Goal: Transaction & Acquisition: Book appointment/travel/reservation

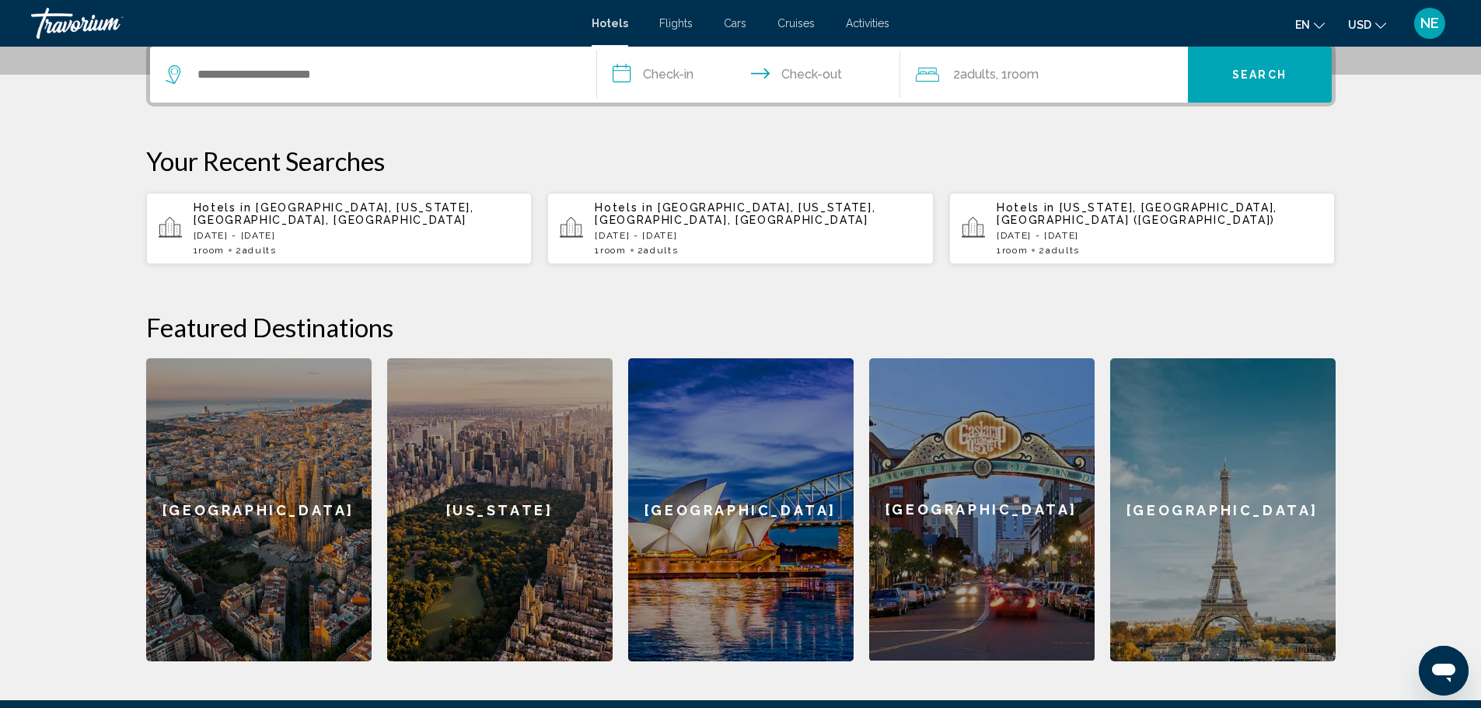
scroll to position [404, 0]
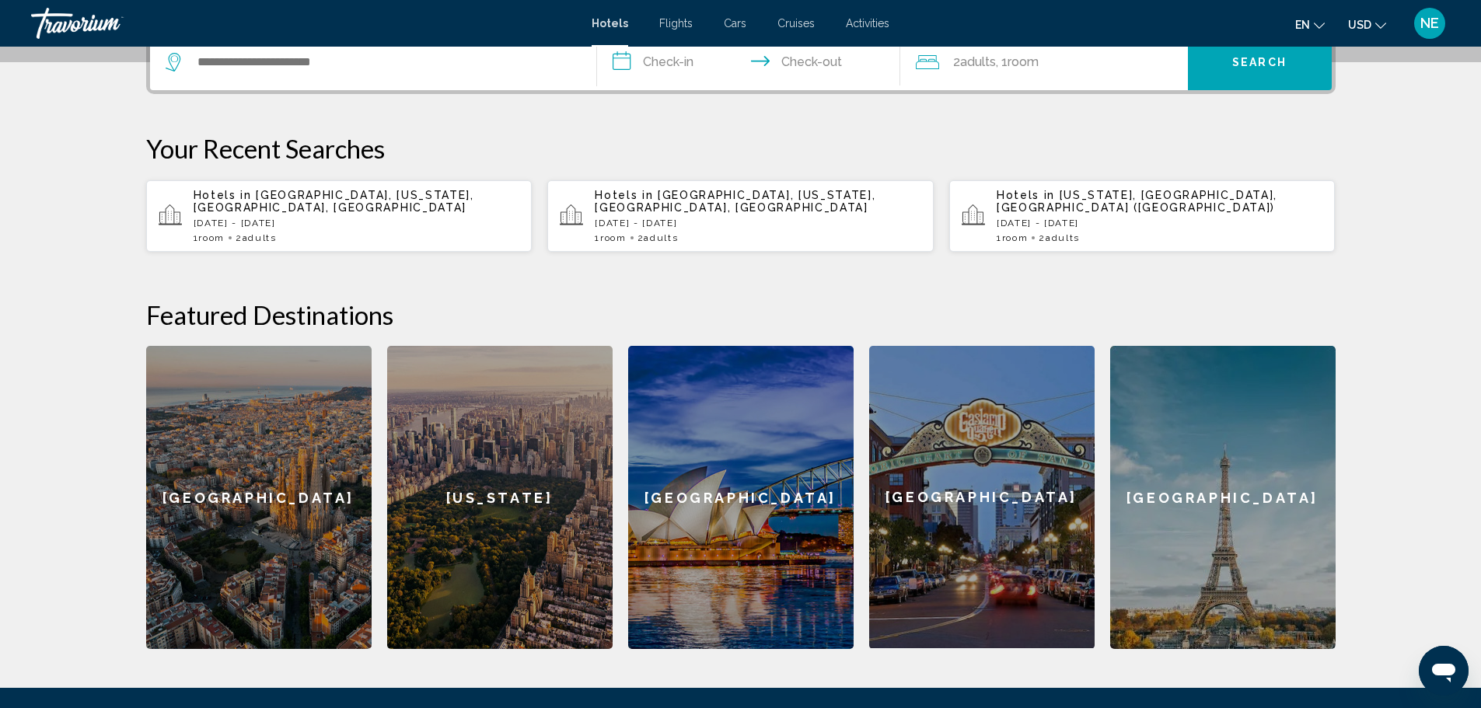
click at [254, 243] on div "Hotels in [GEOGRAPHIC_DATA], [US_STATE], [GEOGRAPHIC_DATA], [GEOGRAPHIC_DATA] […" at bounding box center [357, 216] width 327 height 54
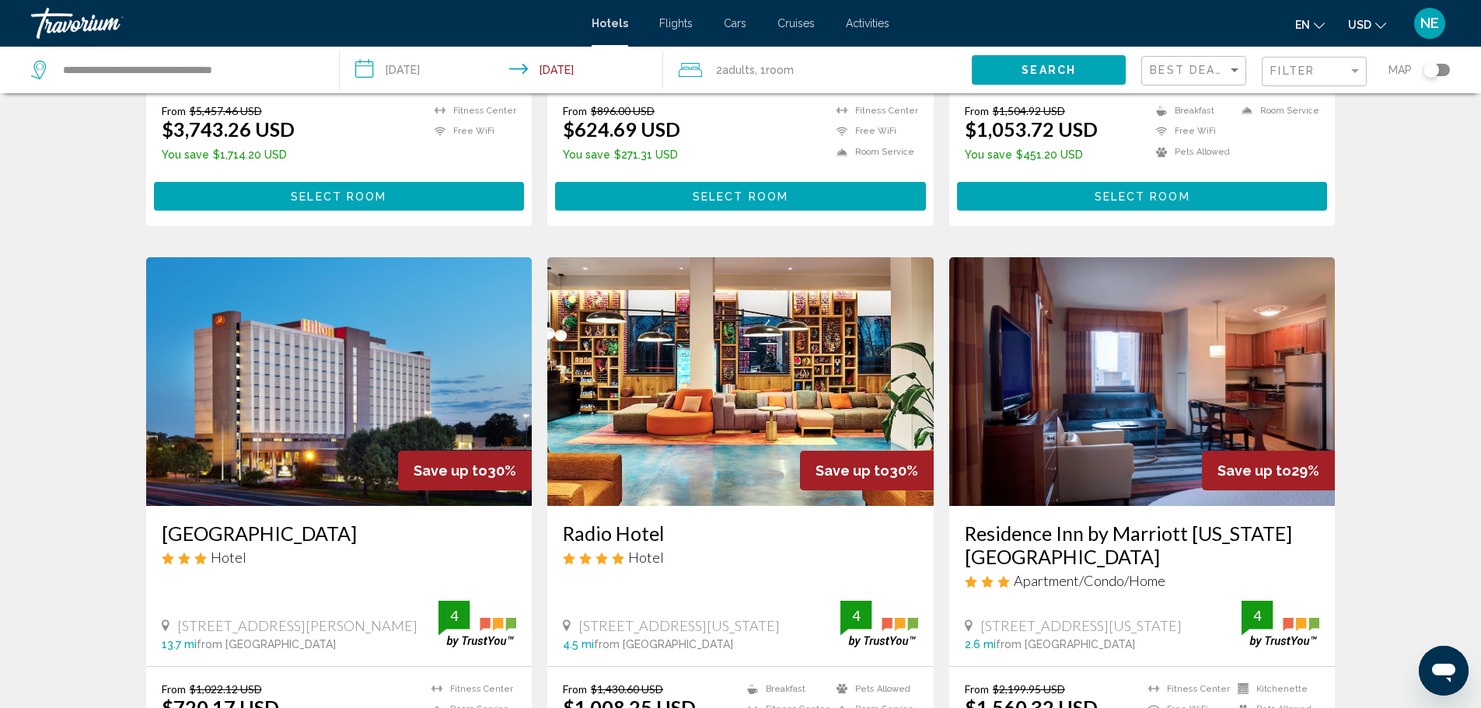
scroll to position [1590, 0]
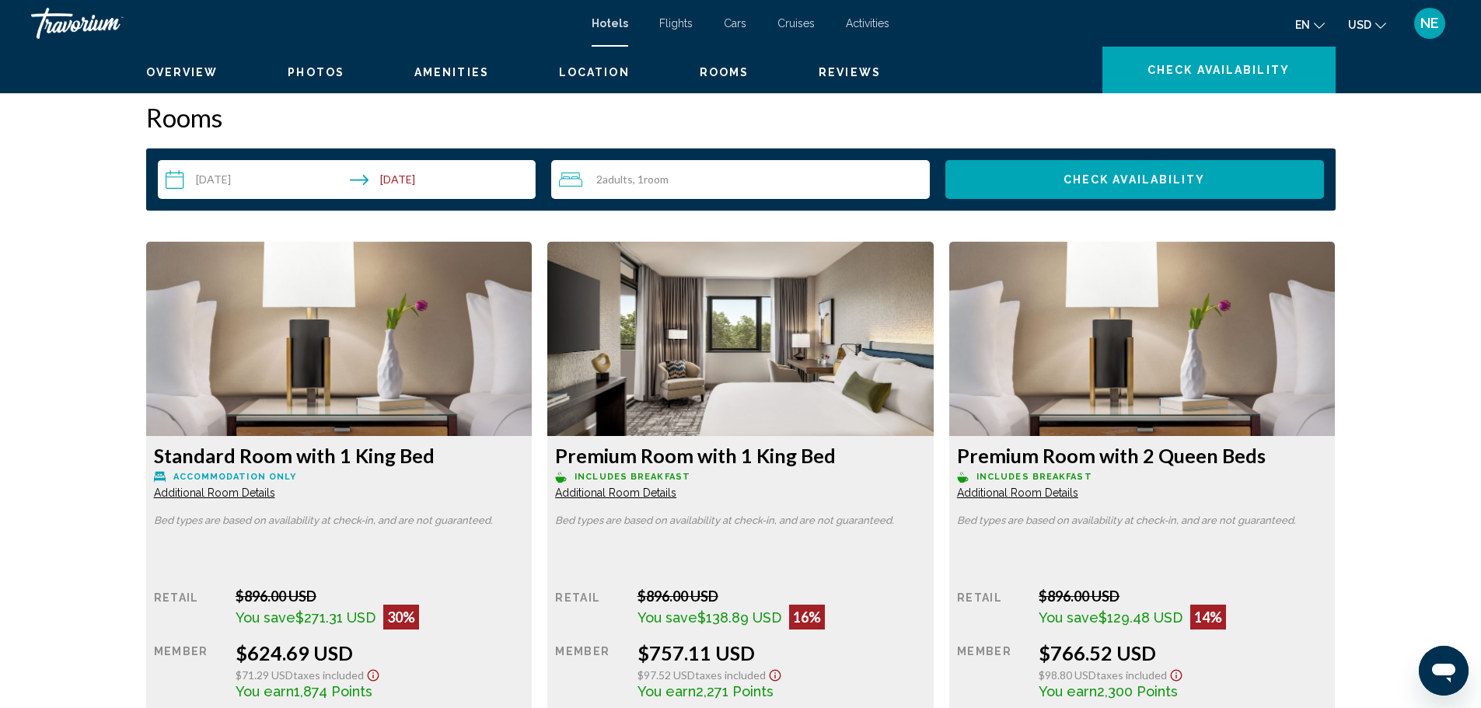
scroll to position [1892, 0]
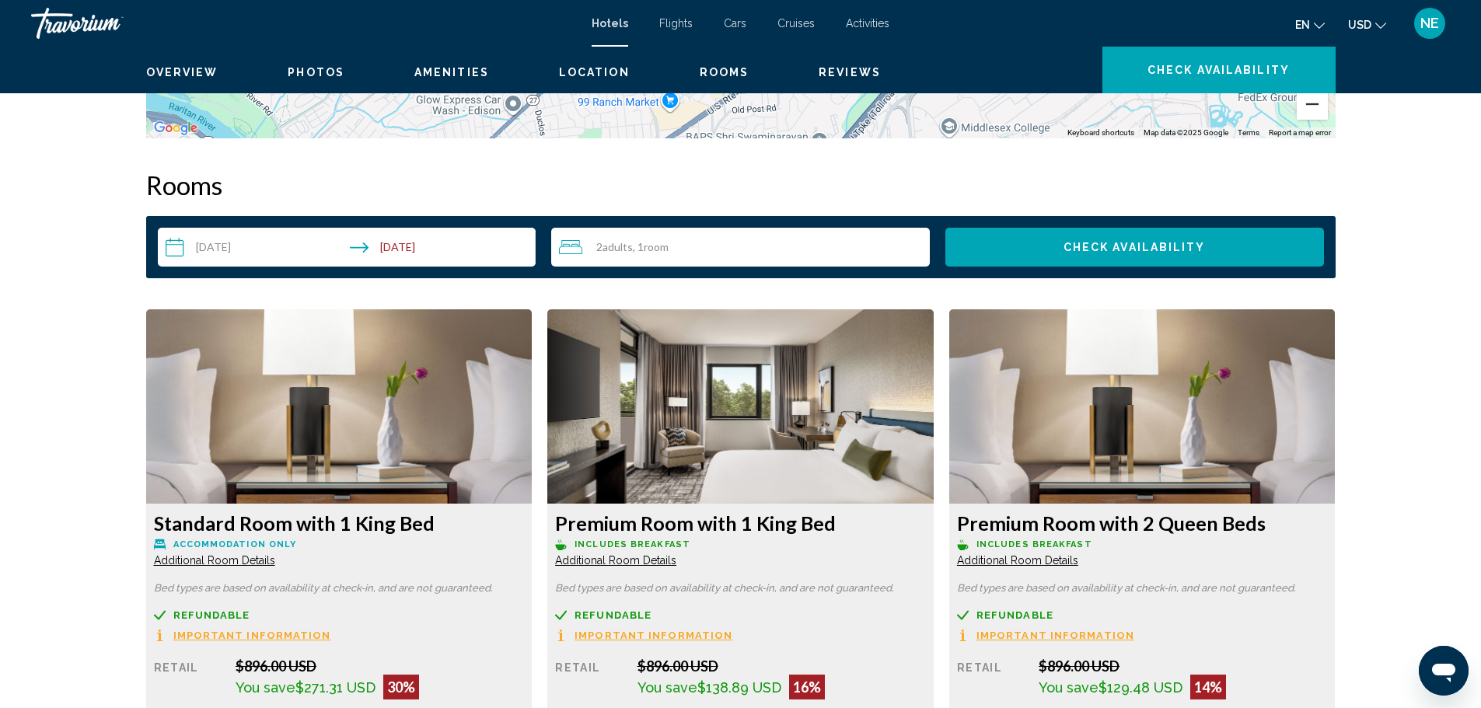
click at [1328, 120] on button "Zoom out" at bounding box center [1312, 104] width 31 height 31
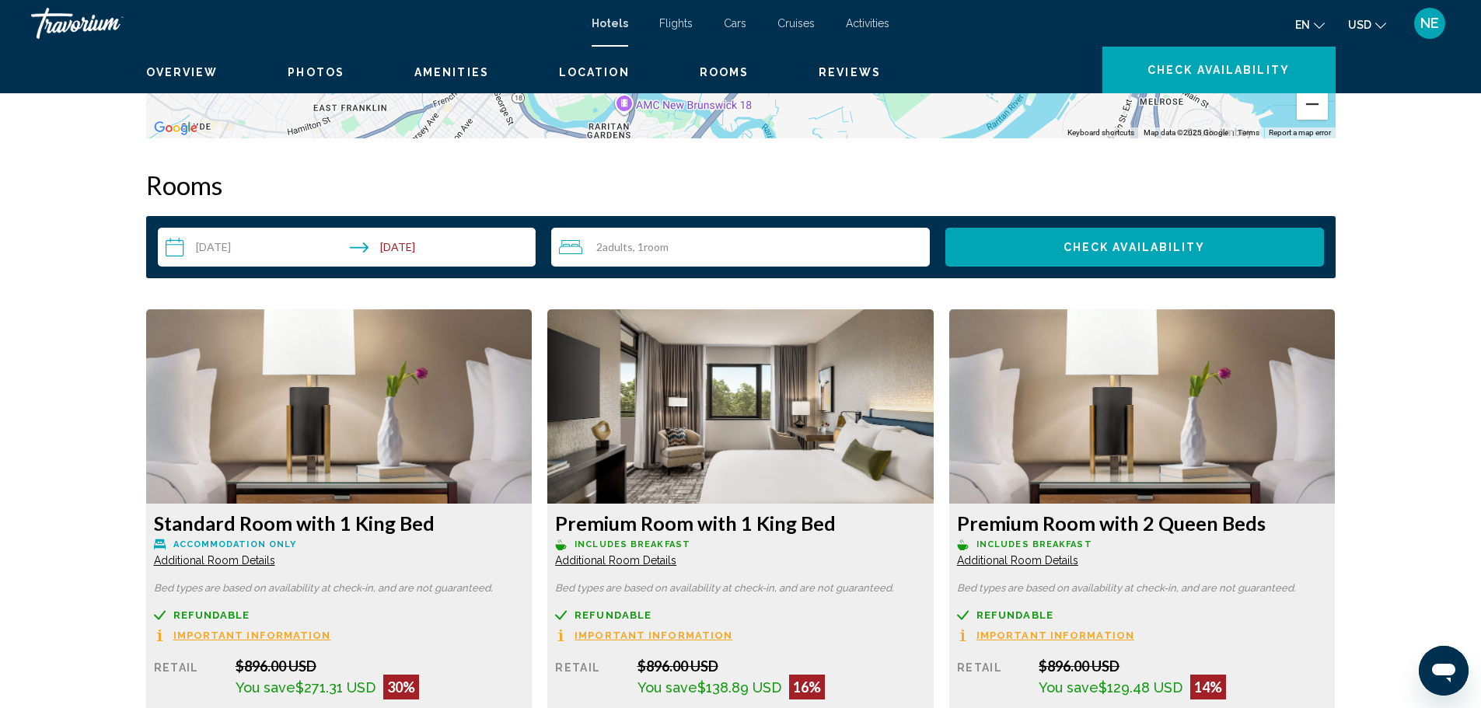
click at [1328, 120] on button "Zoom out" at bounding box center [1312, 104] width 31 height 31
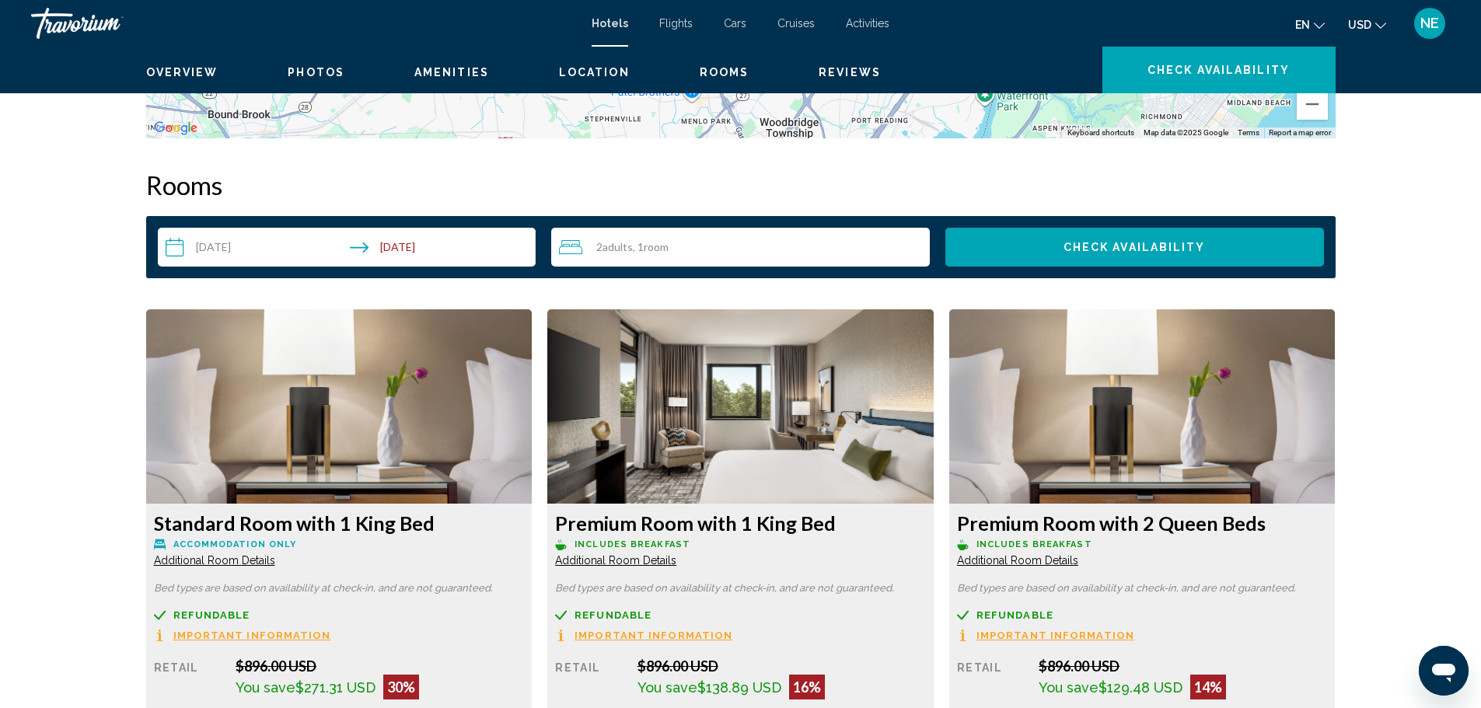
drag, startPoint x: 1203, startPoint y: 260, endPoint x: 1043, endPoint y: 603, distance: 379.1
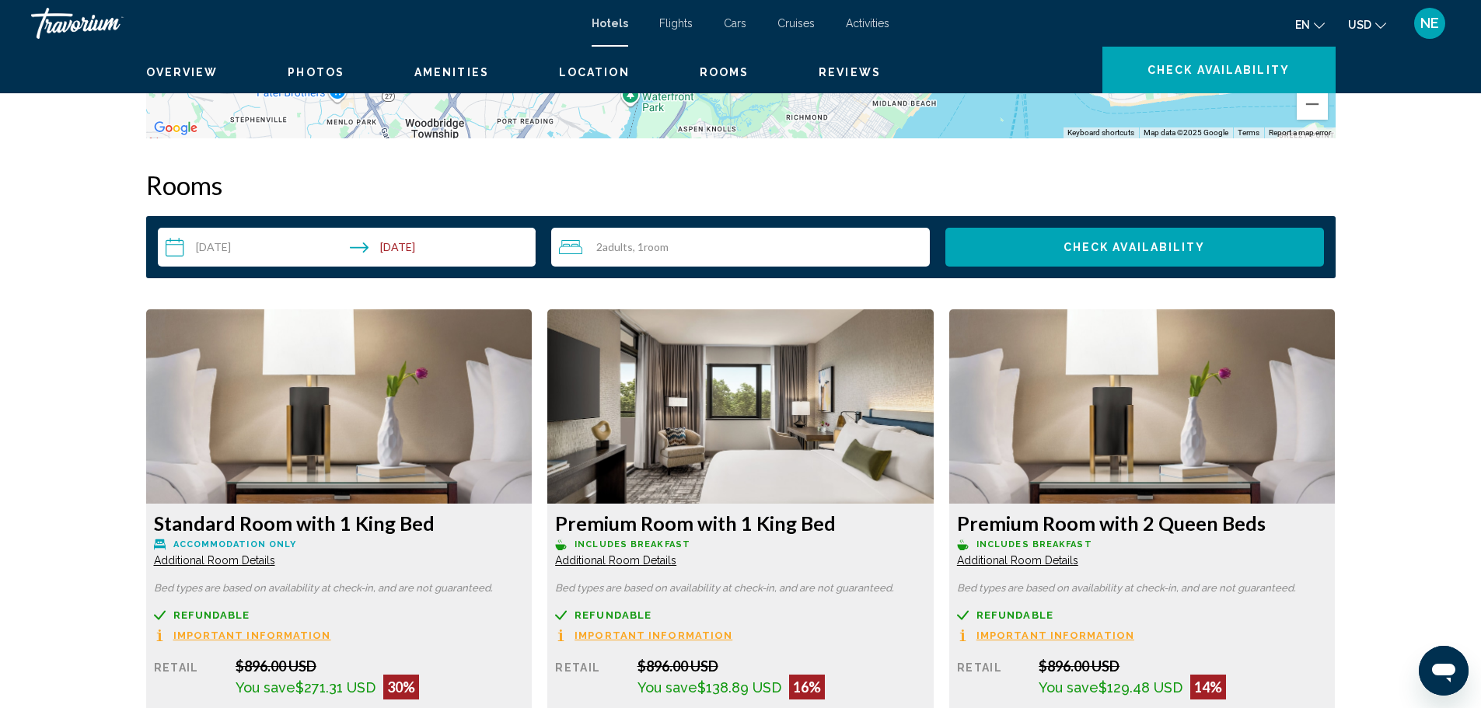
drag, startPoint x: 1193, startPoint y: 351, endPoint x: 840, endPoint y: 352, distance: 353.0
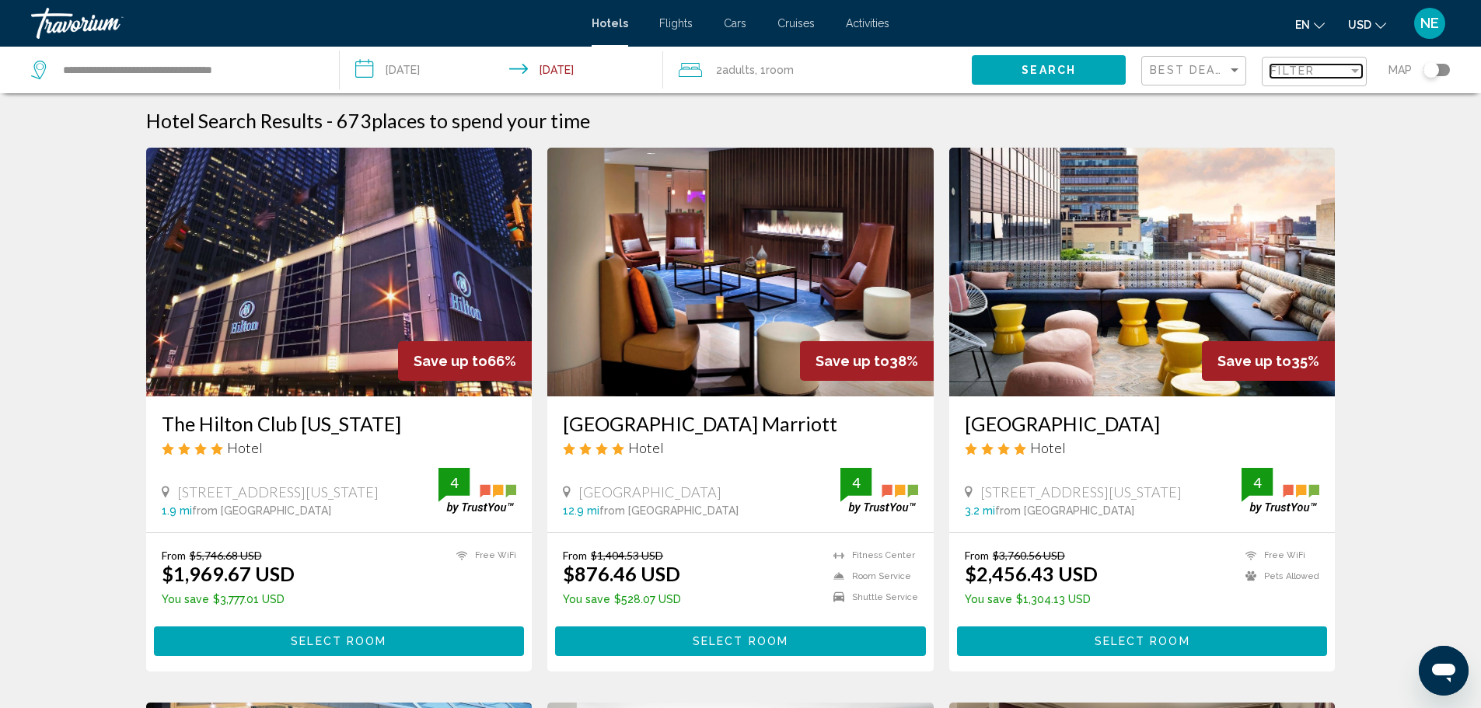
click at [1351, 73] on div "Filter" at bounding box center [1355, 71] width 8 height 4
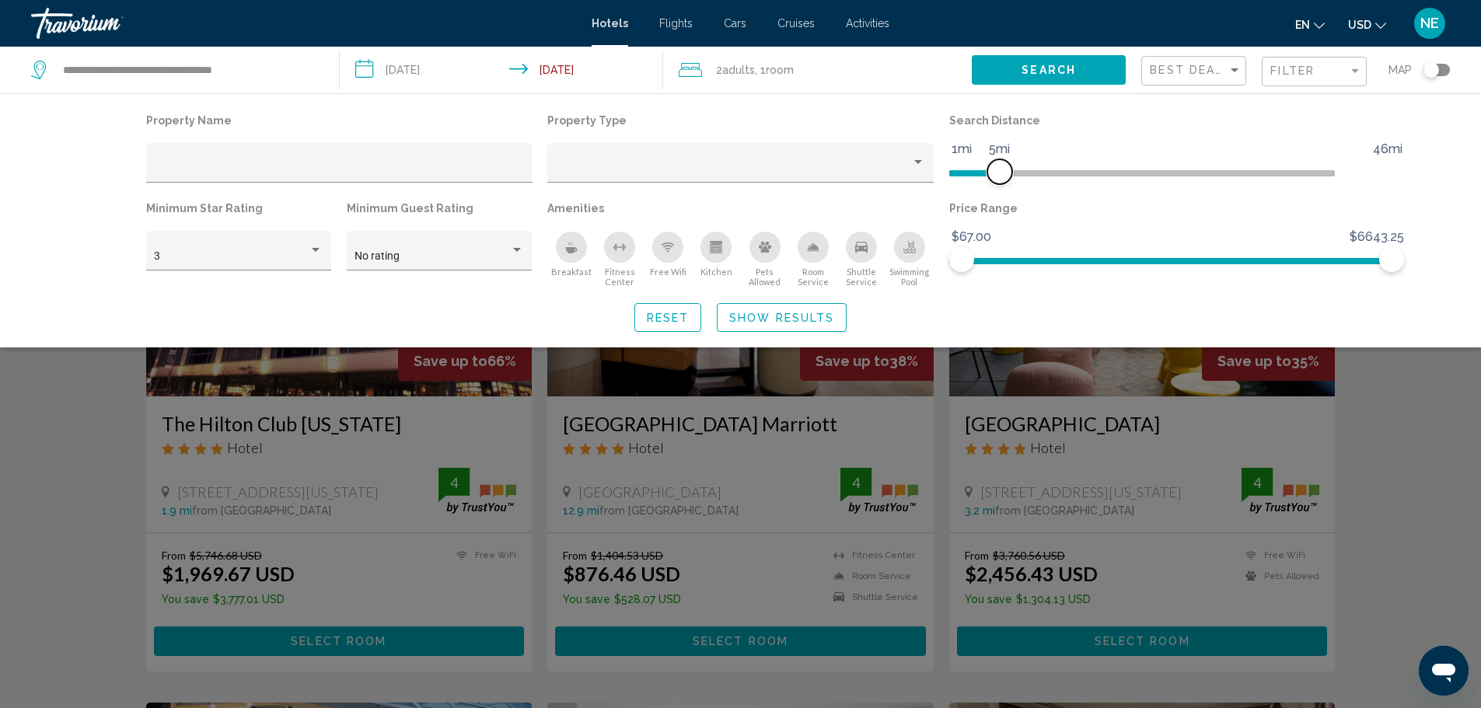
drag, startPoint x: 1275, startPoint y: 202, endPoint x: 1038, endPoint y: 218, distance: 237.6
click at [1012, 184] on span "Hotel Filters" at bounding box center [999, 171] width 25 height 25
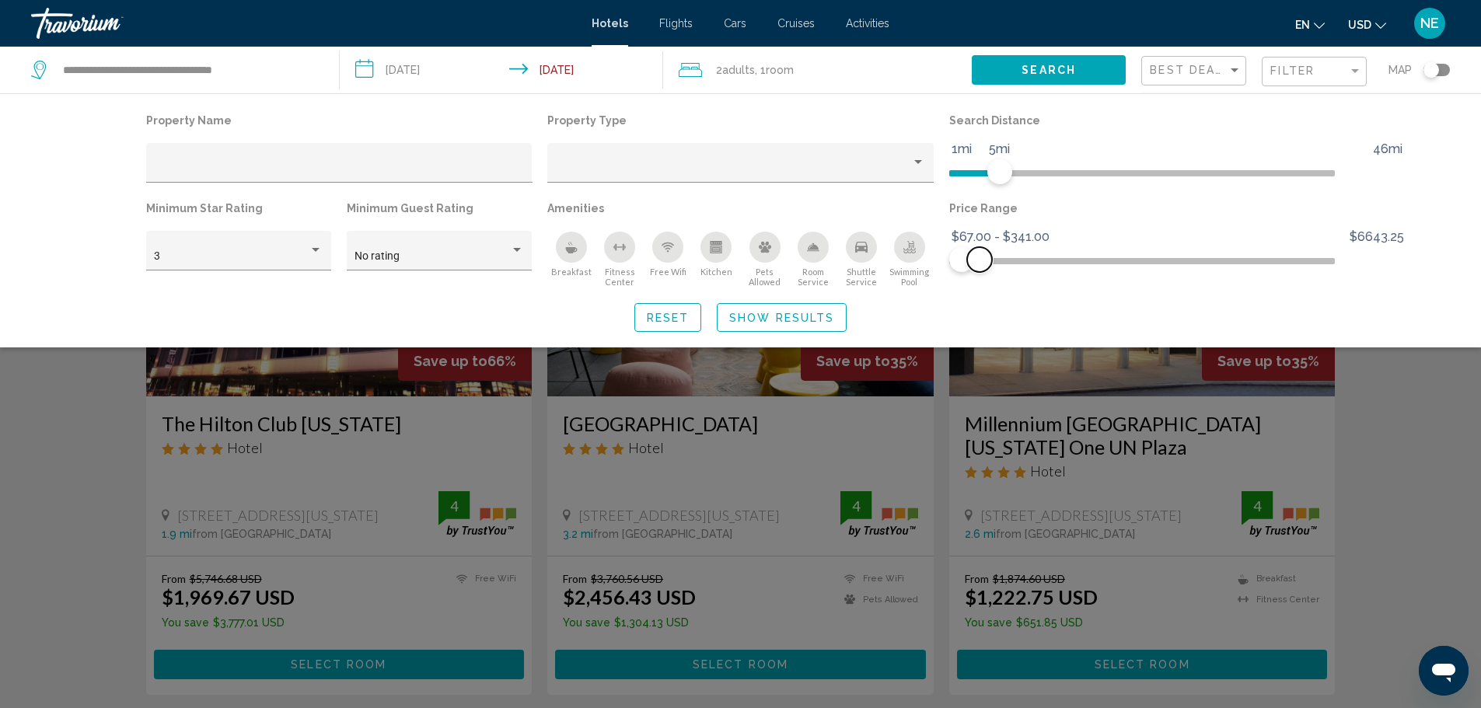
drag, startPoint x: 1426, startPoint y: 316, endPoint x: 1018, endPoint y: 321, distance: 408.2
click at [992, 272] on span "Hotel Filters" at bounding box center [979, 259] width 25 height 25
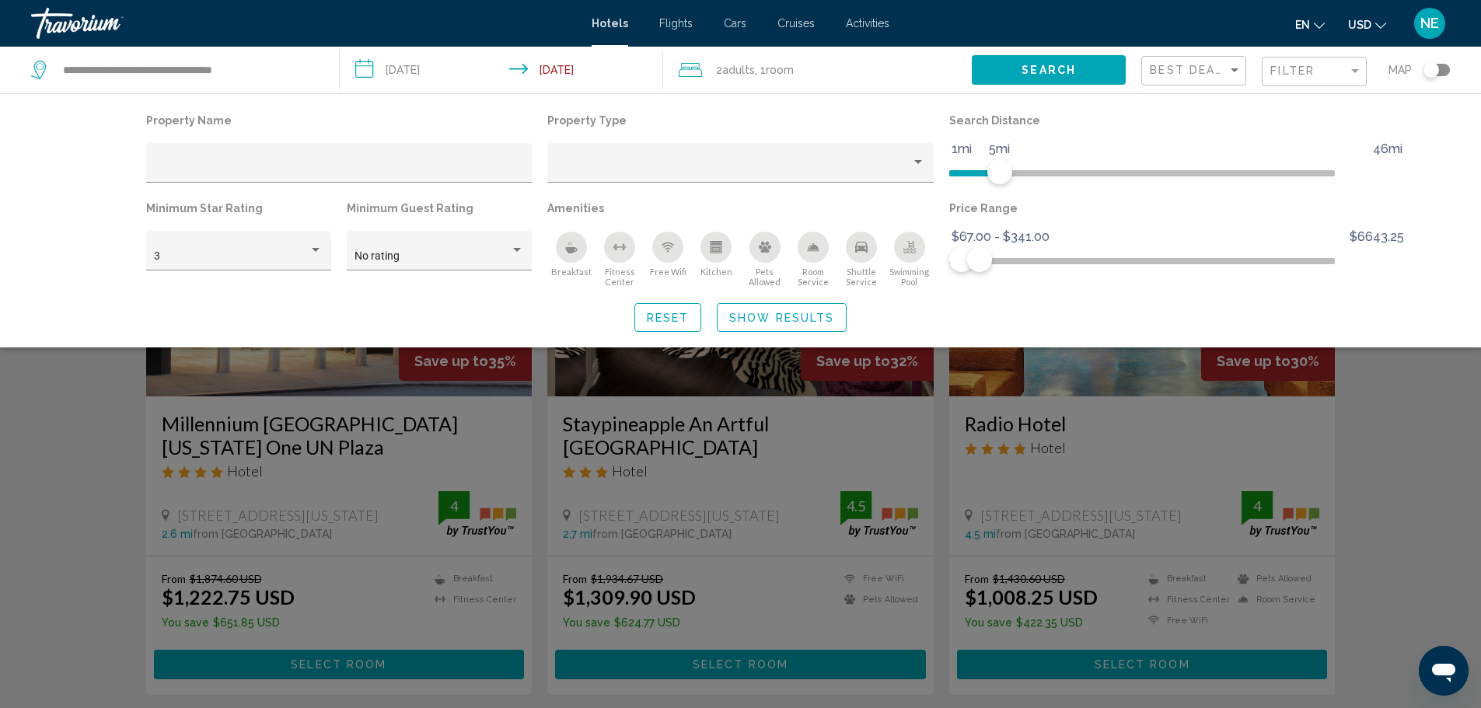
click at [1456, 526] on div "Search widget" at bounding box center [740, 470] width 1481 height 475
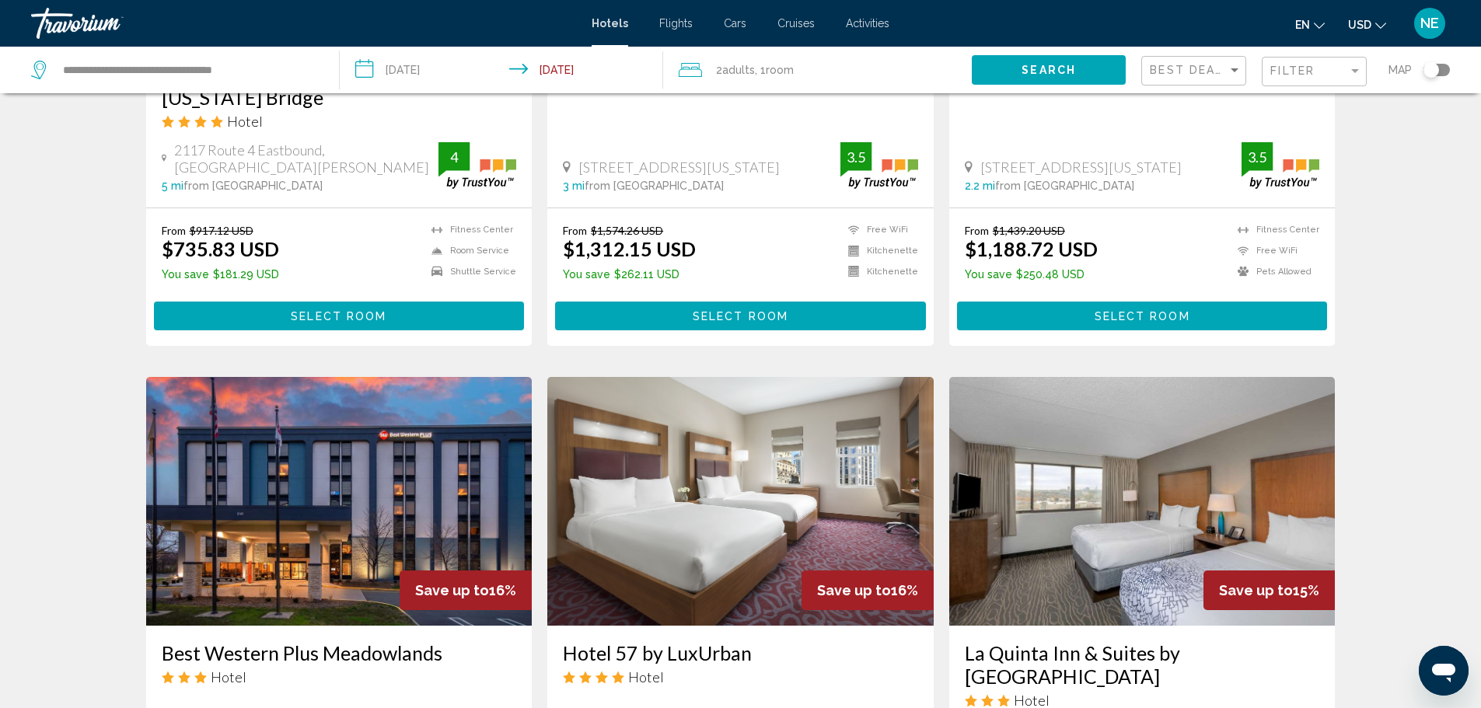
scroll to position [1519, 0]
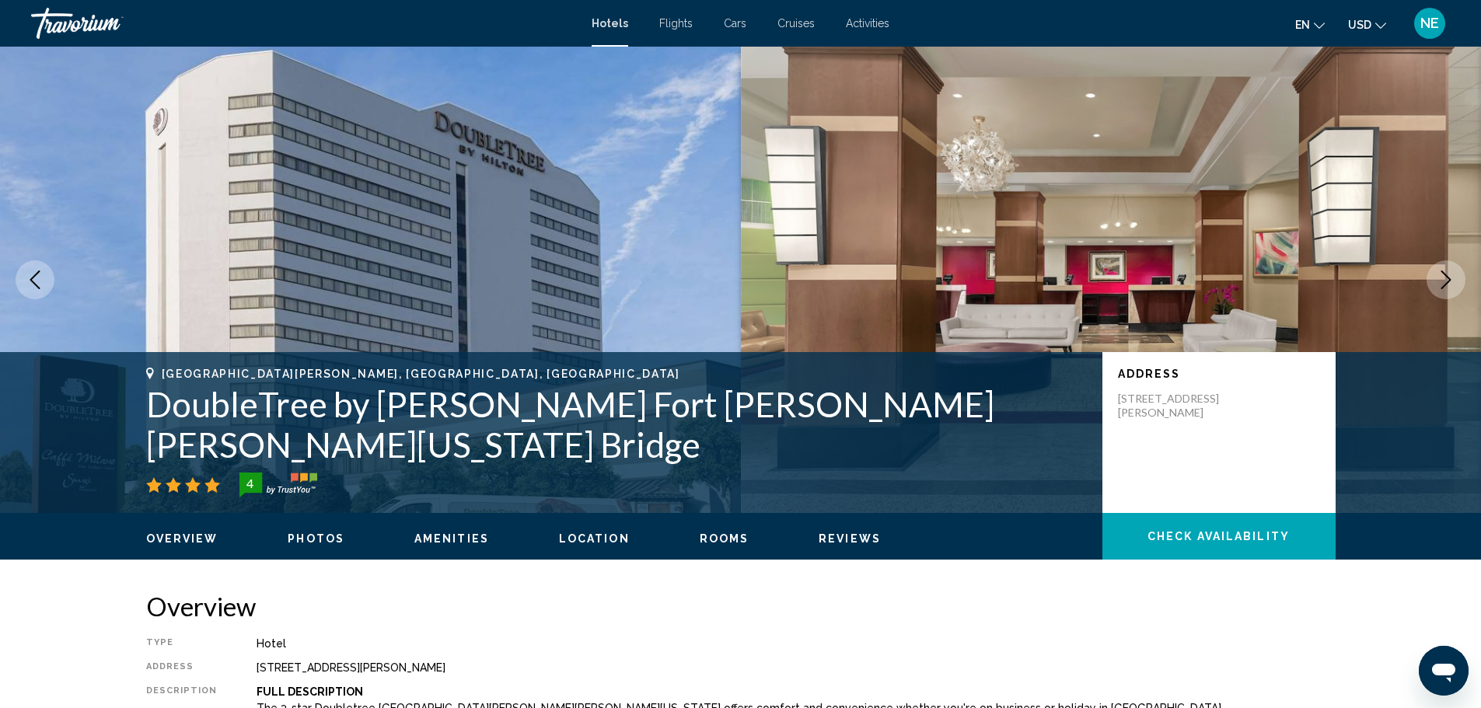
click at [1452, 299] on button "Next image" at bounding box center [1446, 279] width 39 height 39
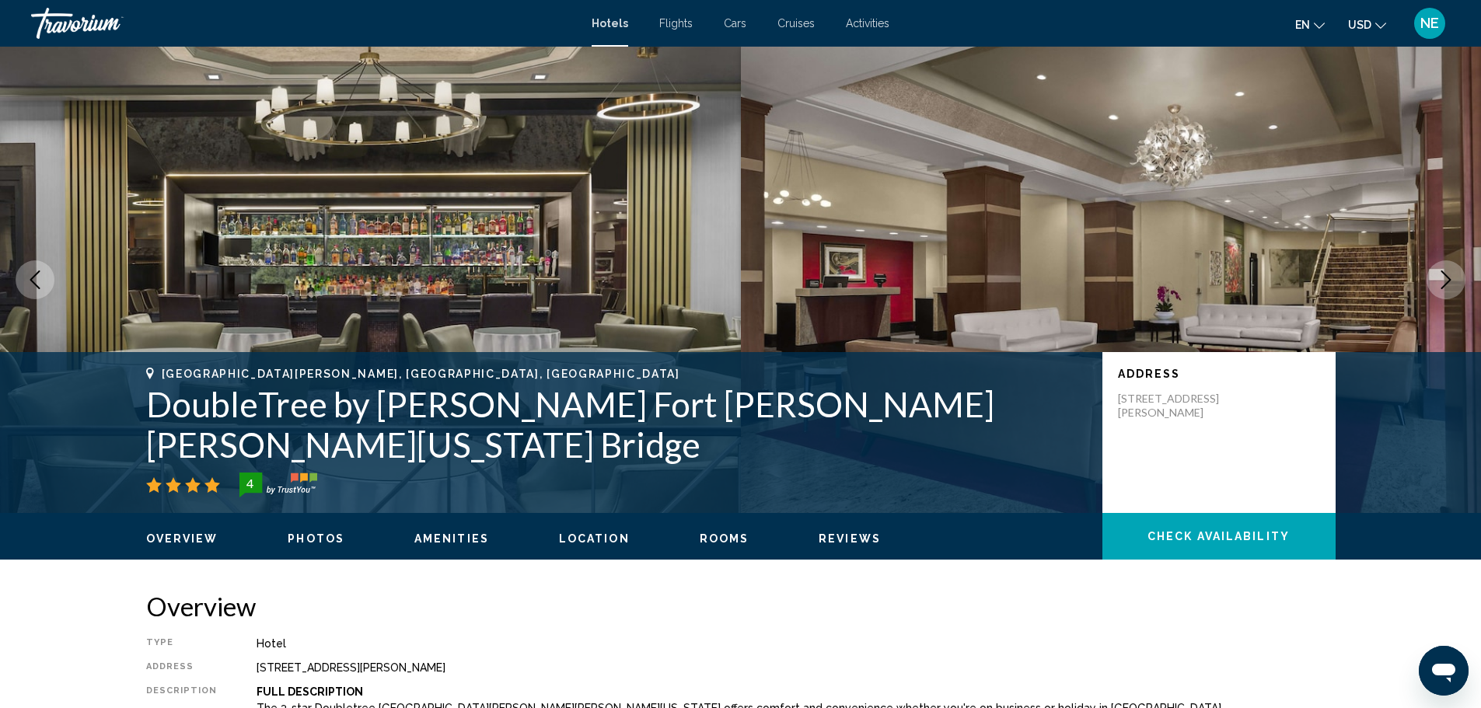
click at [1452, 299] on button "Next image" at bounding box center [1446, 279] width 39 height 39
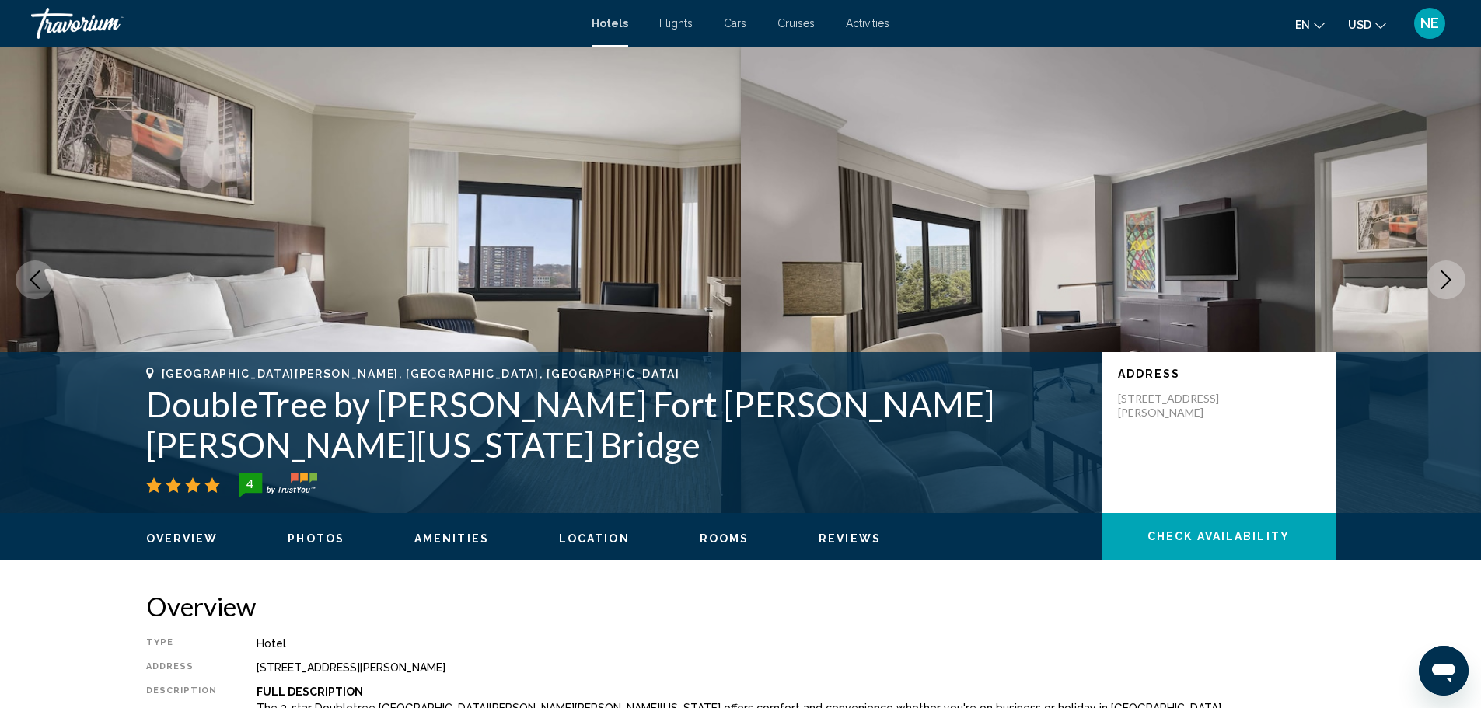
click at [1452, 299] on button "Next image" at bounding box center [1446, 279] width 39 height 39
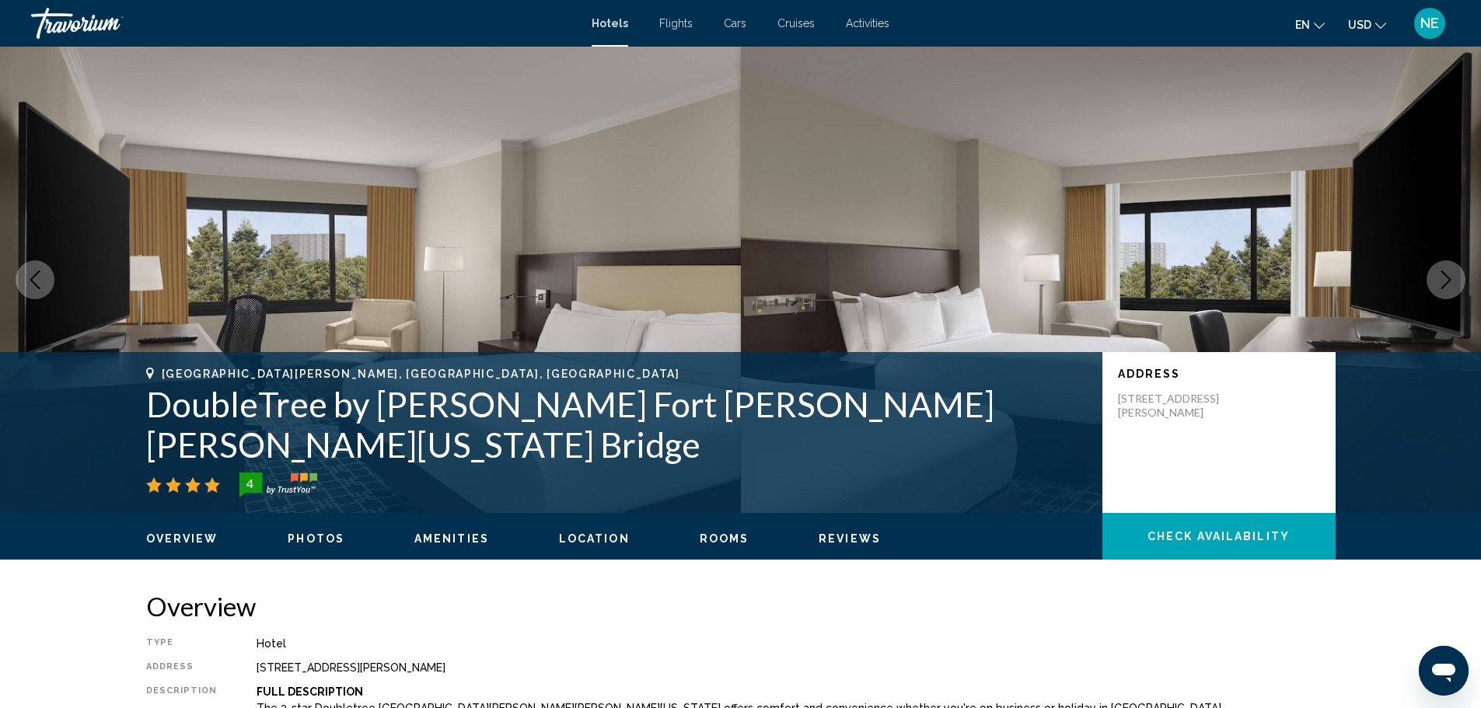
click at [1452, 299] on button "Next image" at bounding box center [1446, 279] width 39 height 39
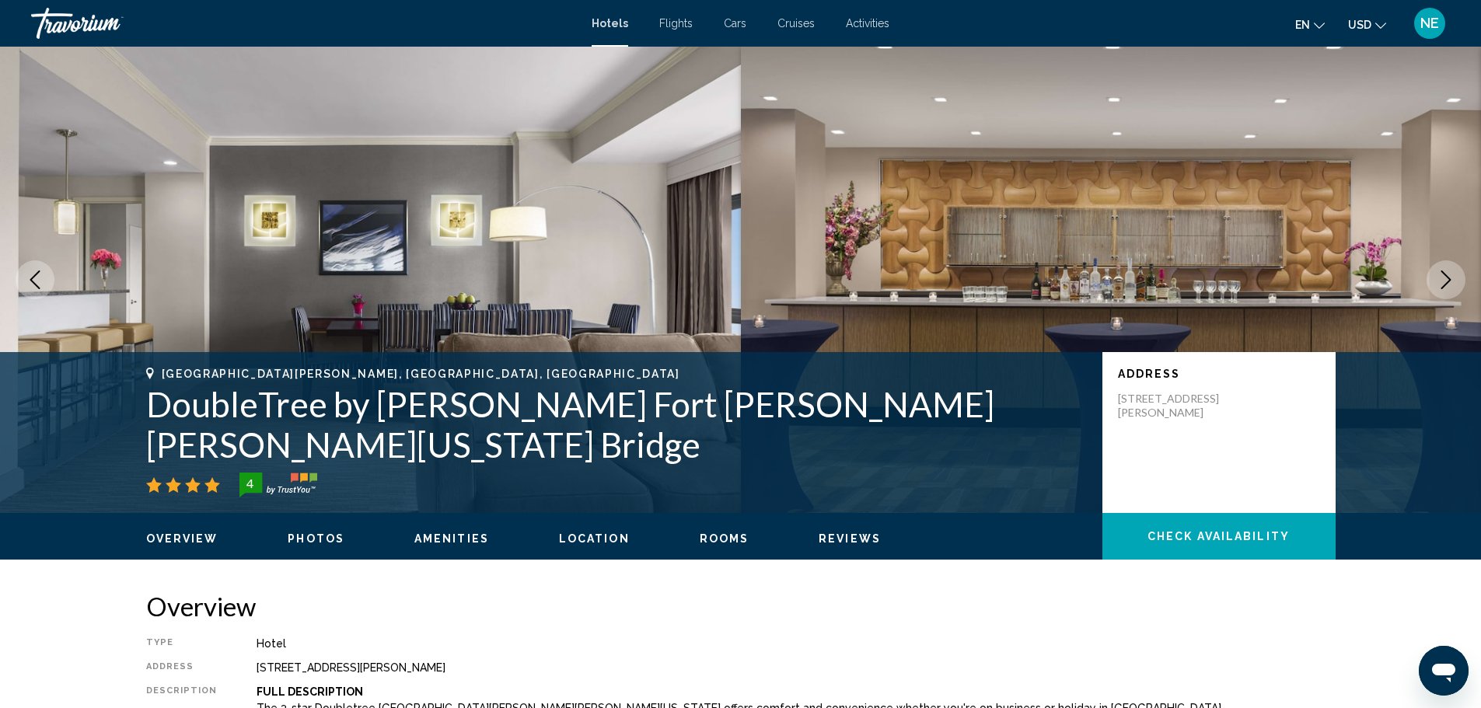
click at [1452, 299] on button "Next image" at bounding box center [1446, 279] width 39 height 39
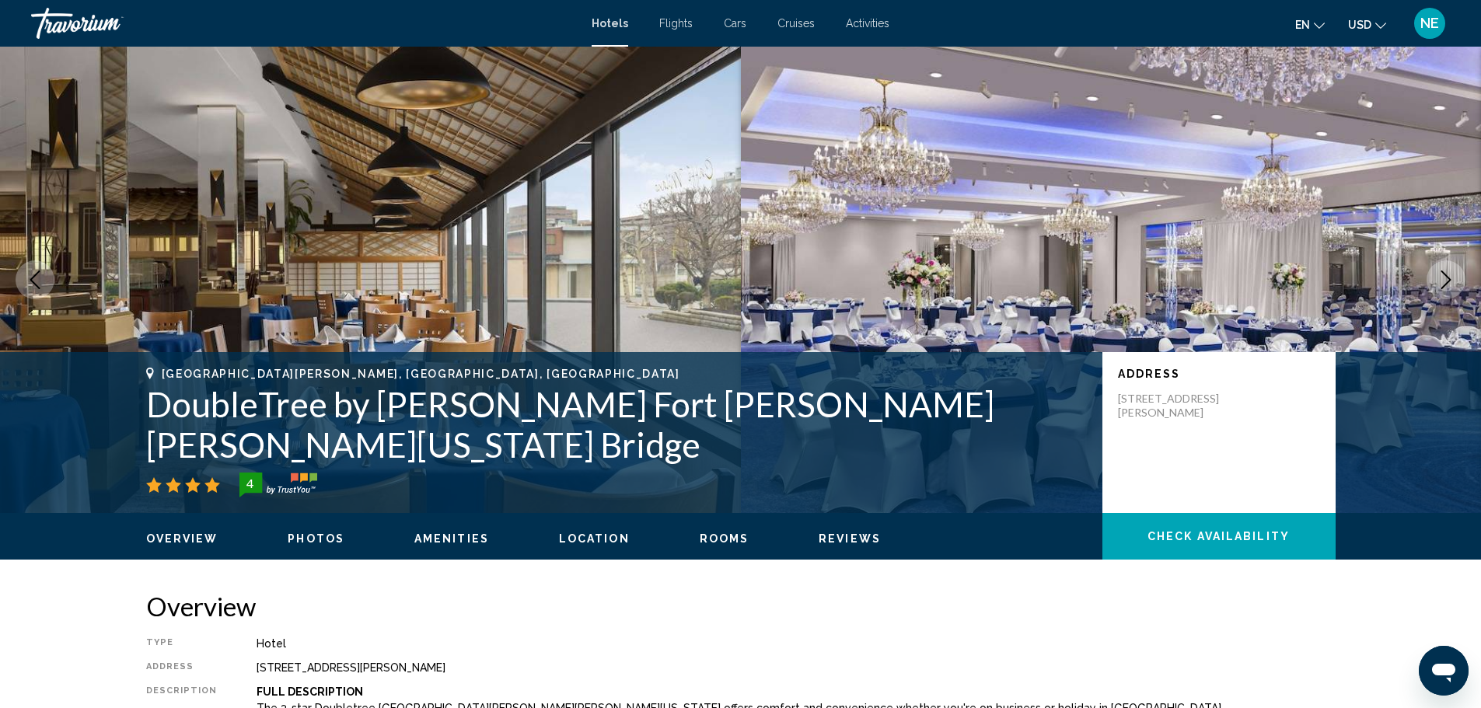
click at [1452, 299] on button "Next image" at bounding box center [1446, 279] width 39 height 39
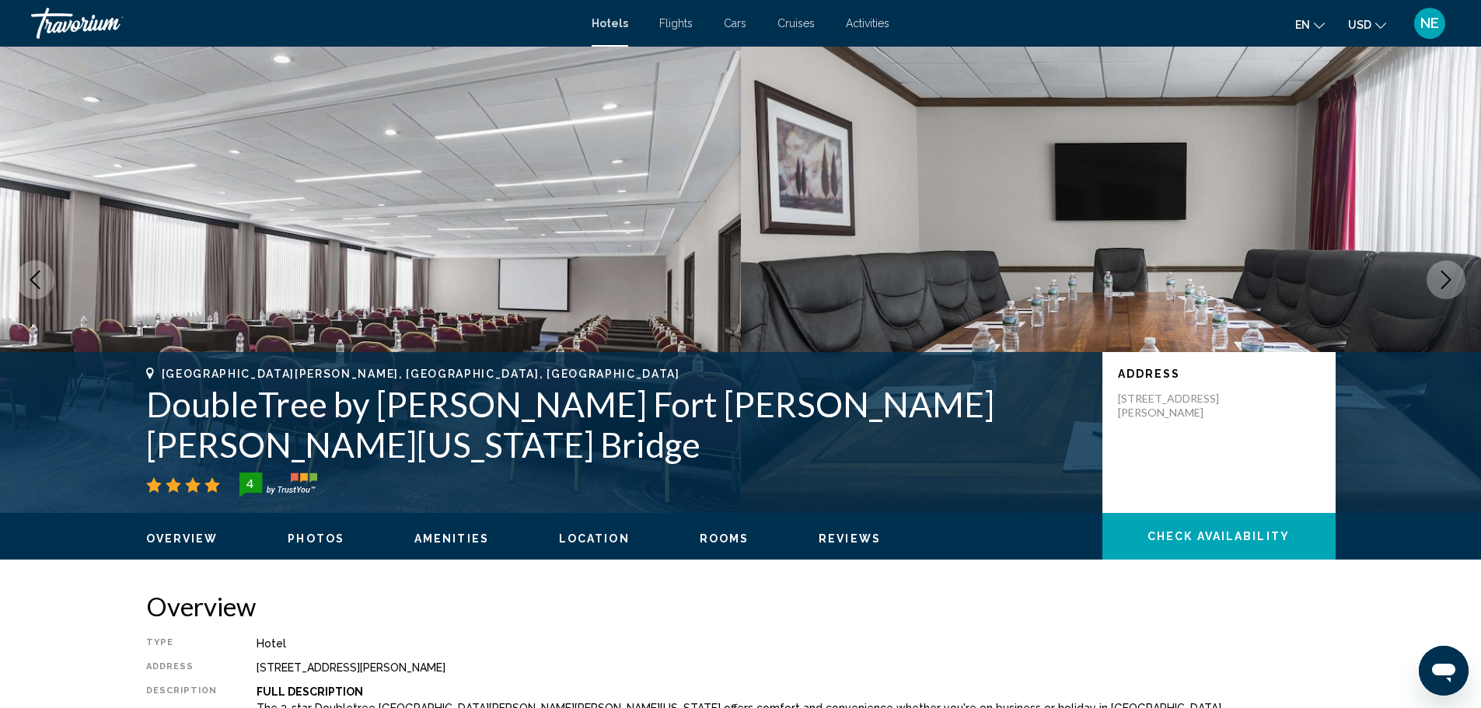
click at [1452, 299] on button "Next image" at bounding box center [1446, 279] width 39 height 39
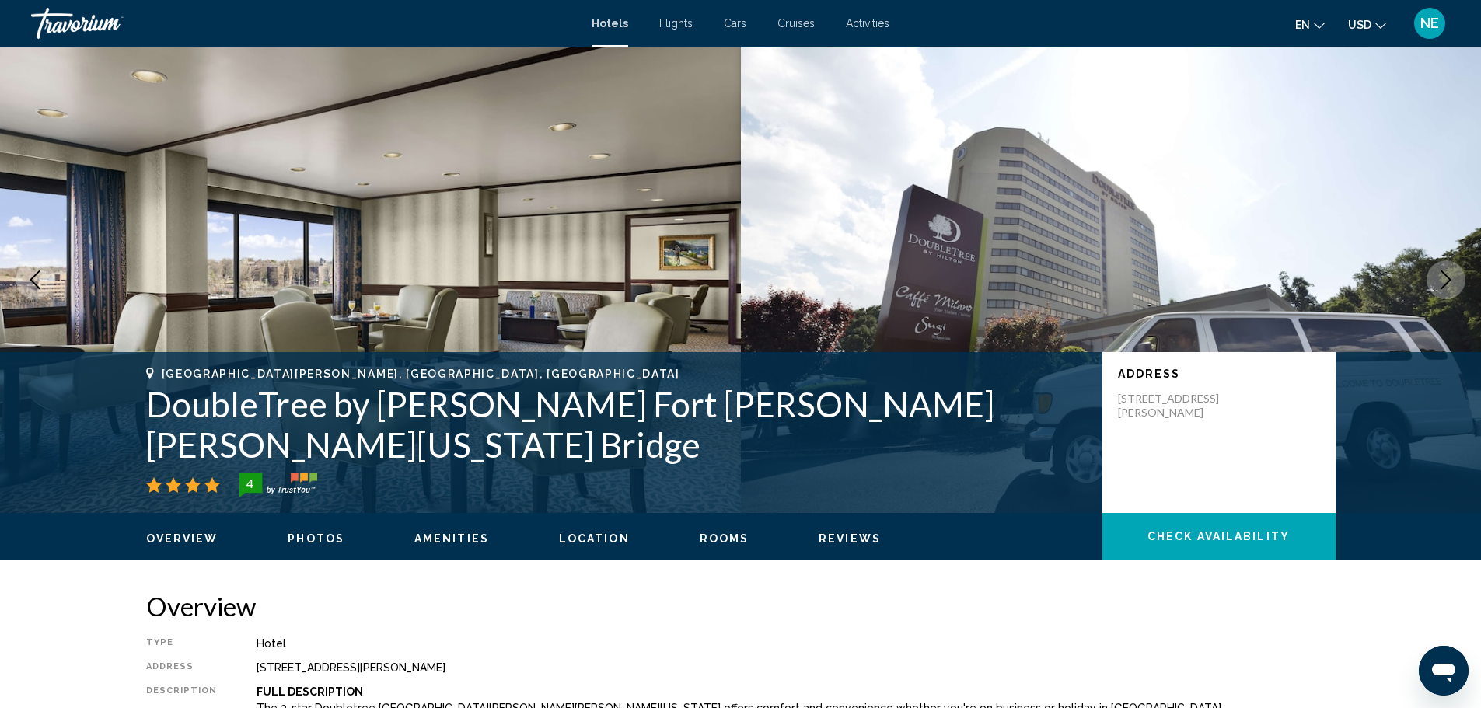
click at [1452, 299] on button "Next image" at bounding box center [1446, 279] width 39 height 39
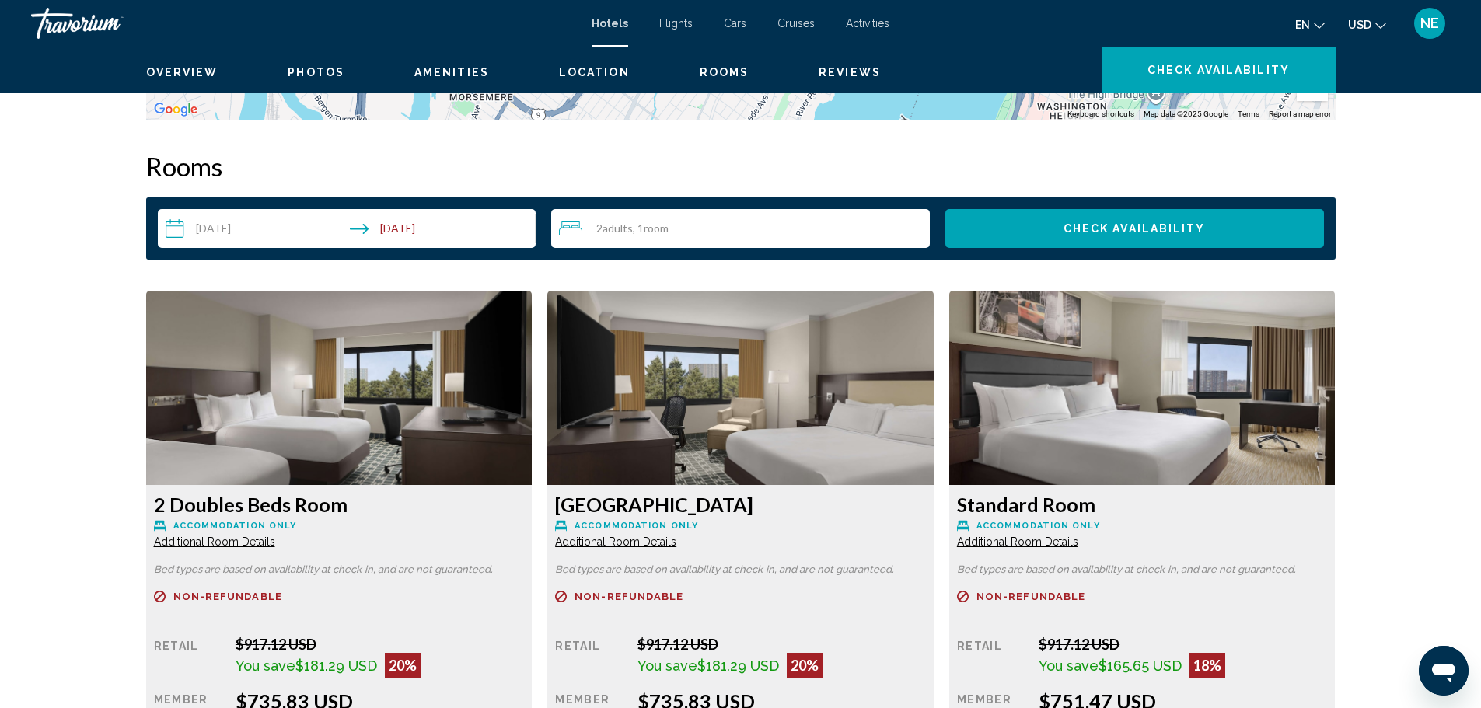
scroll to position [1882, 0]
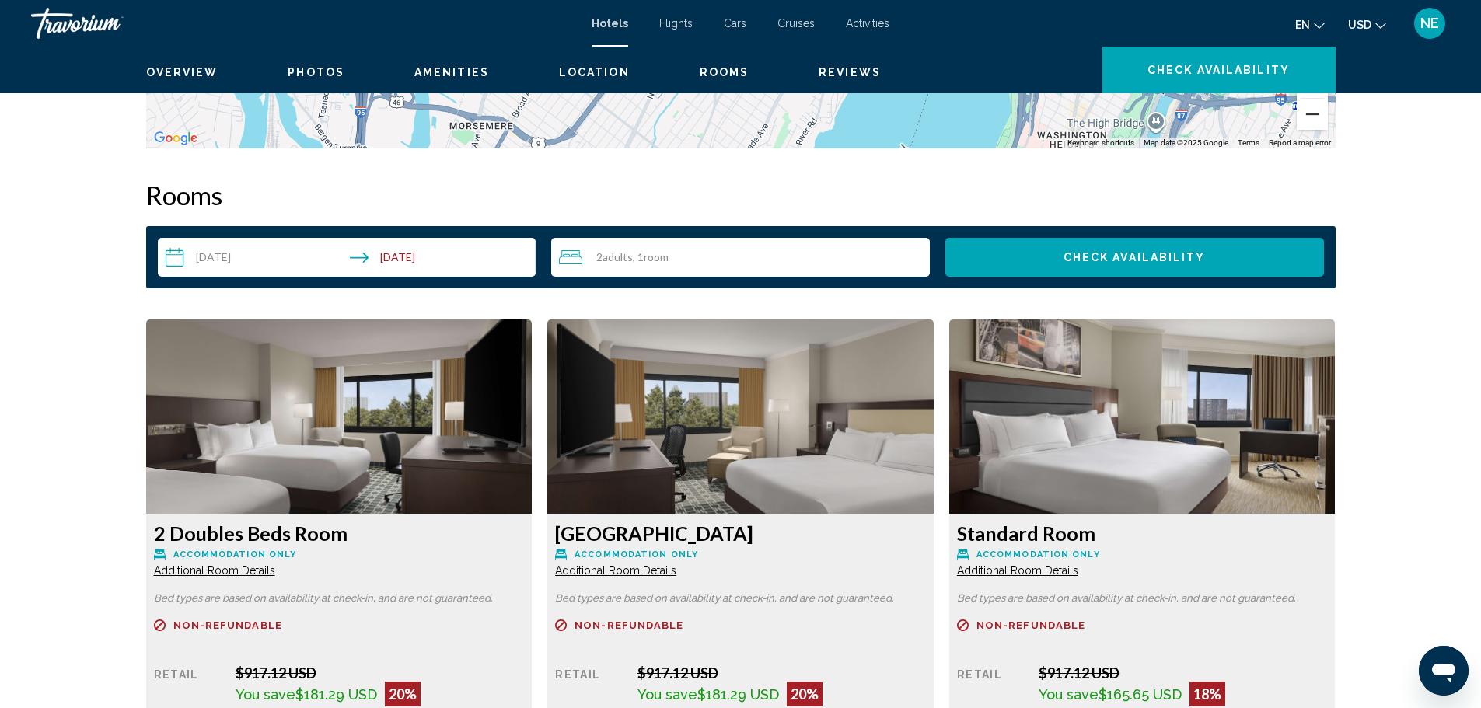
click at [1328, 130] on button "Zoom out" at bounding box center [1312, 114] width 31 height 31
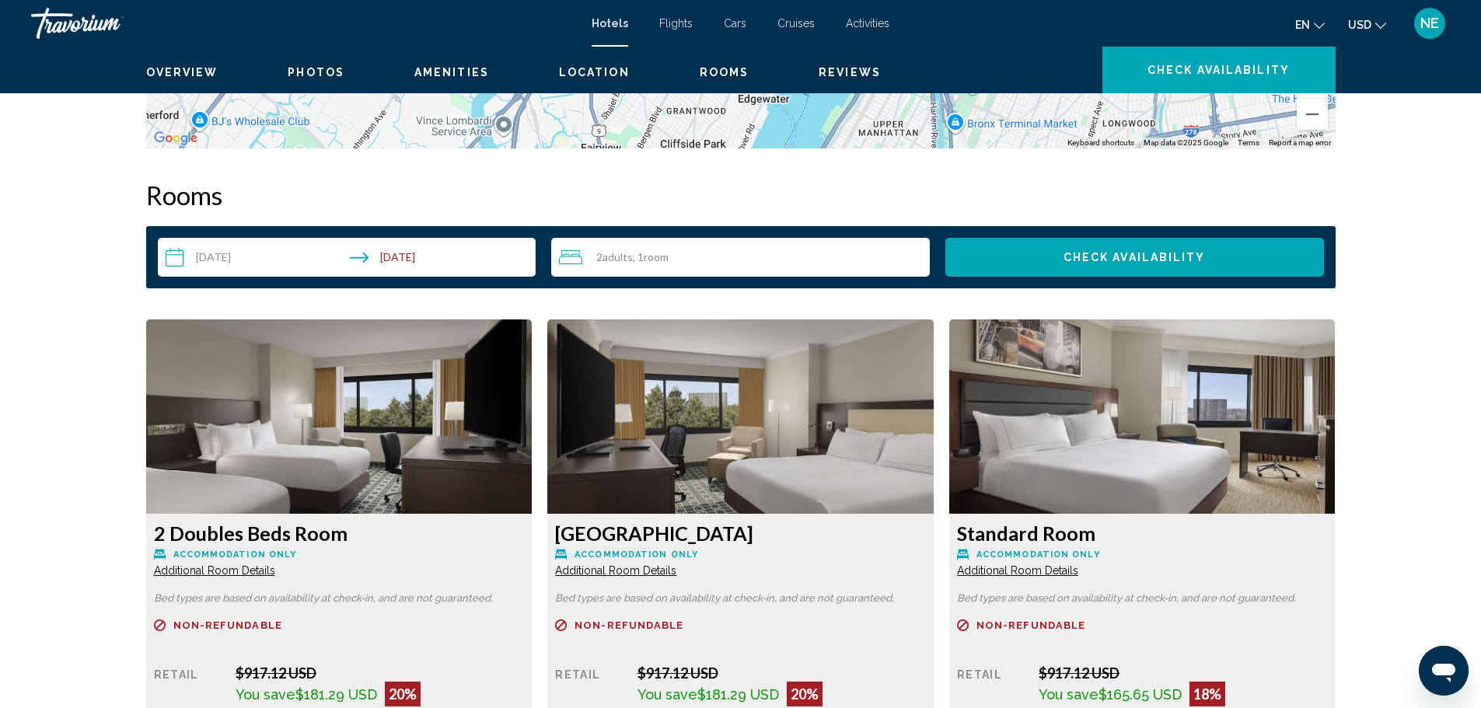
drag, startPoint x: 1165, startPoint y: 577, endPoint x: 1169, endPoint y: 567, distance: 10.6
click at [1328, 130] on button "Zoom out" at bounding box center [1312, 114] width 31 height 31
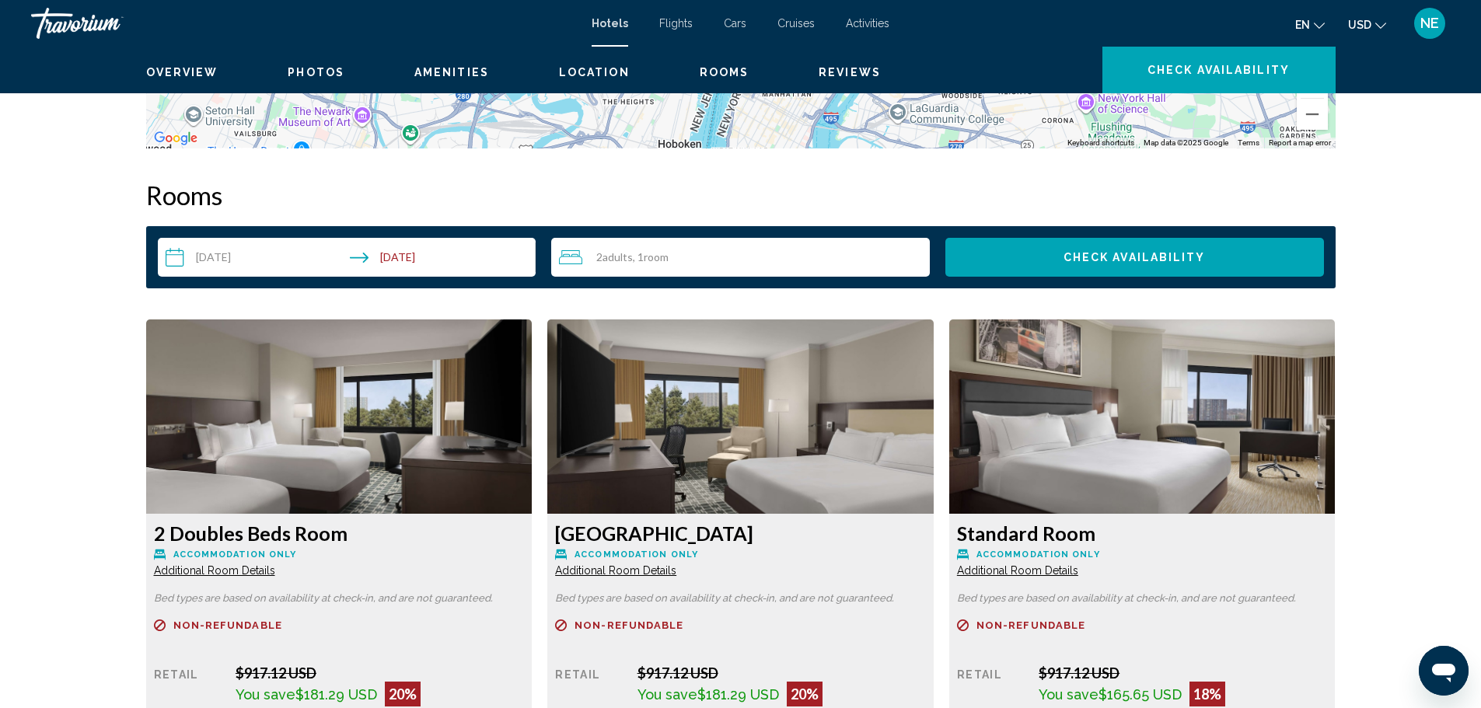
drag, startPoint x: 1120, startPoint y: 434, endPoint x: 1182, endPoint y: 293, distance: 153.5
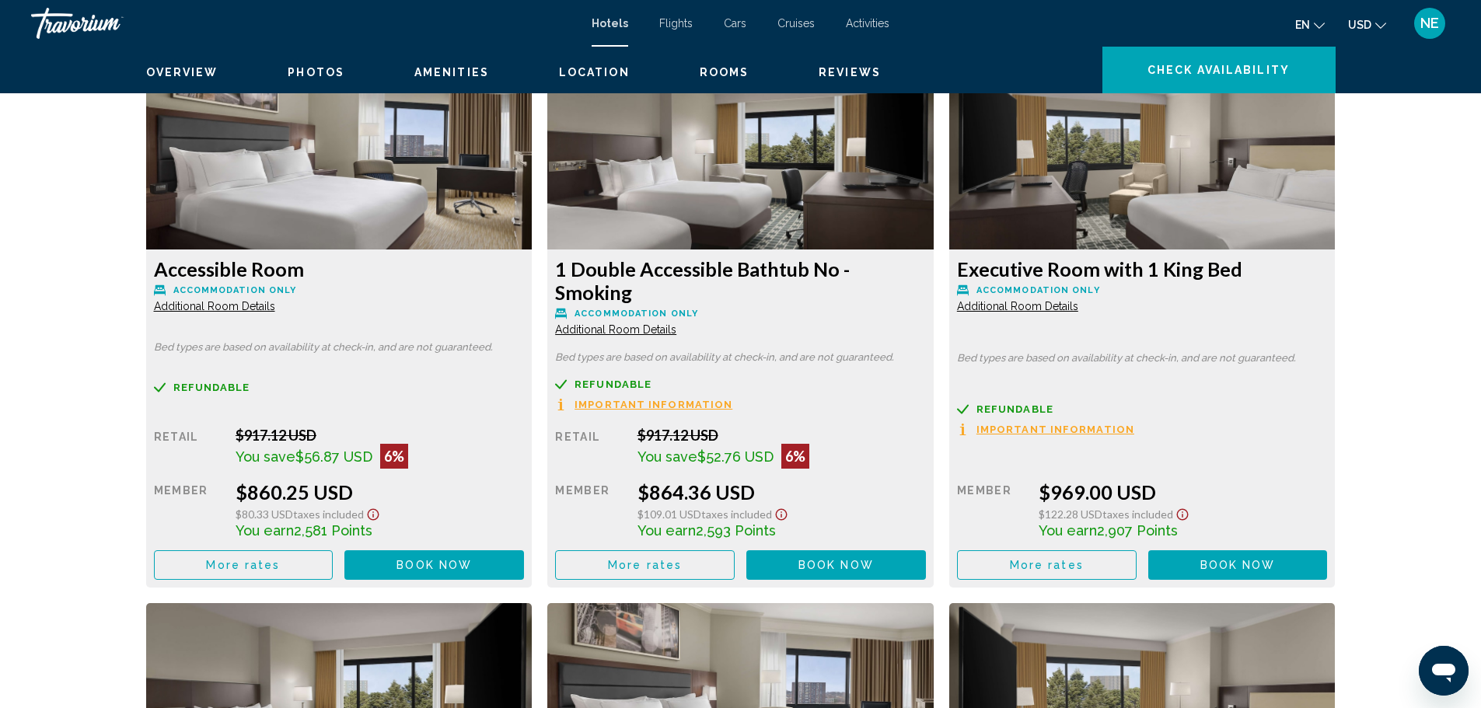
scroll to position [2657, 0]
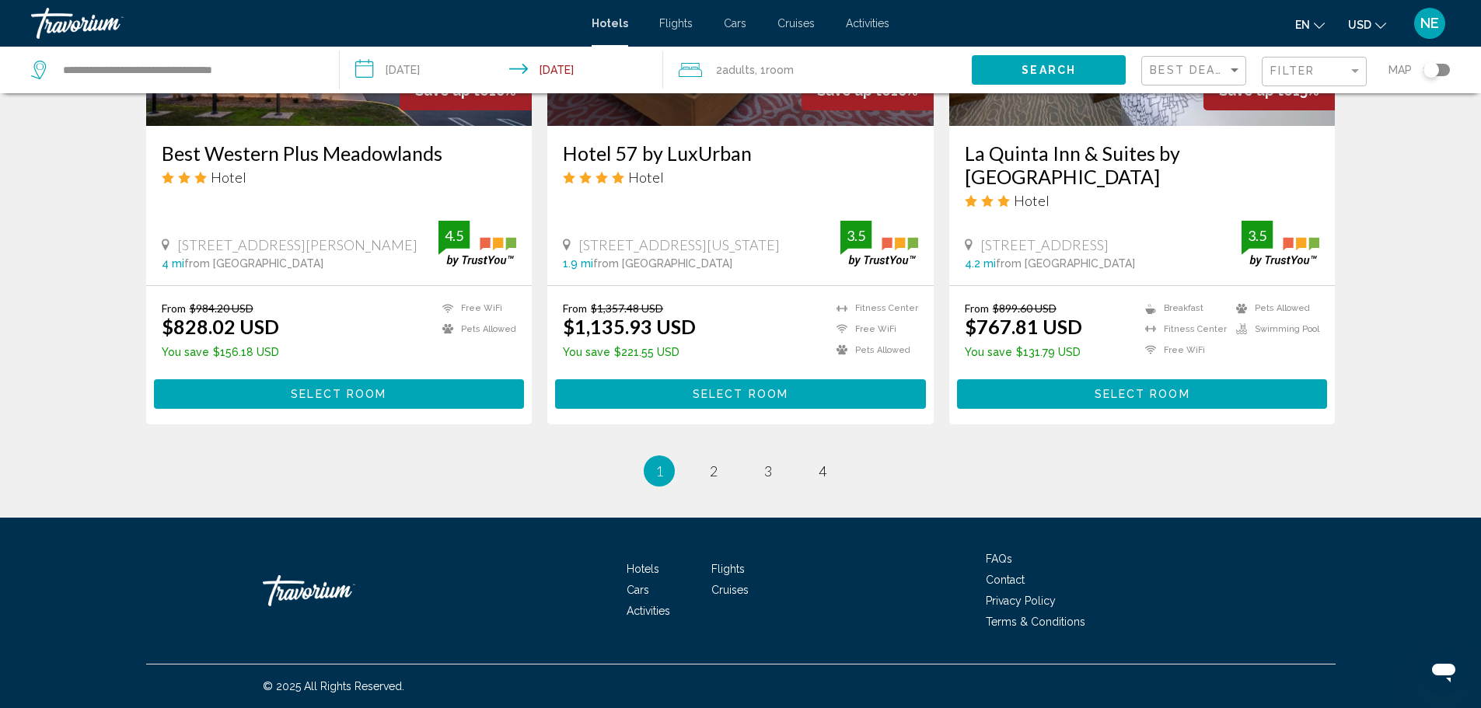
scroll to position [2299, 0]
click at [344, 126] on img "Main content" at bounding box center [339, 1] width 386 height 249
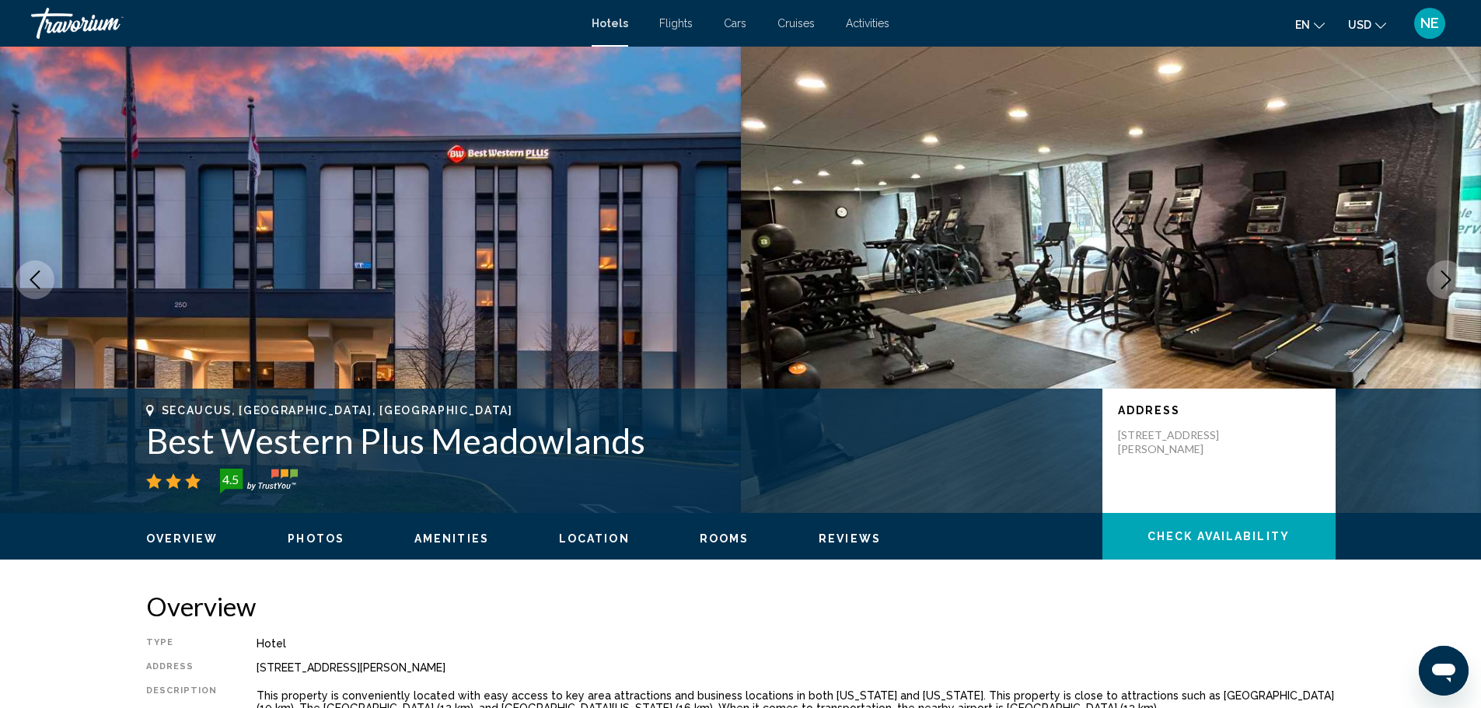
click at [1441, 289] on icon "Next image" at bounding box center [1446, 280] width 10 height 19
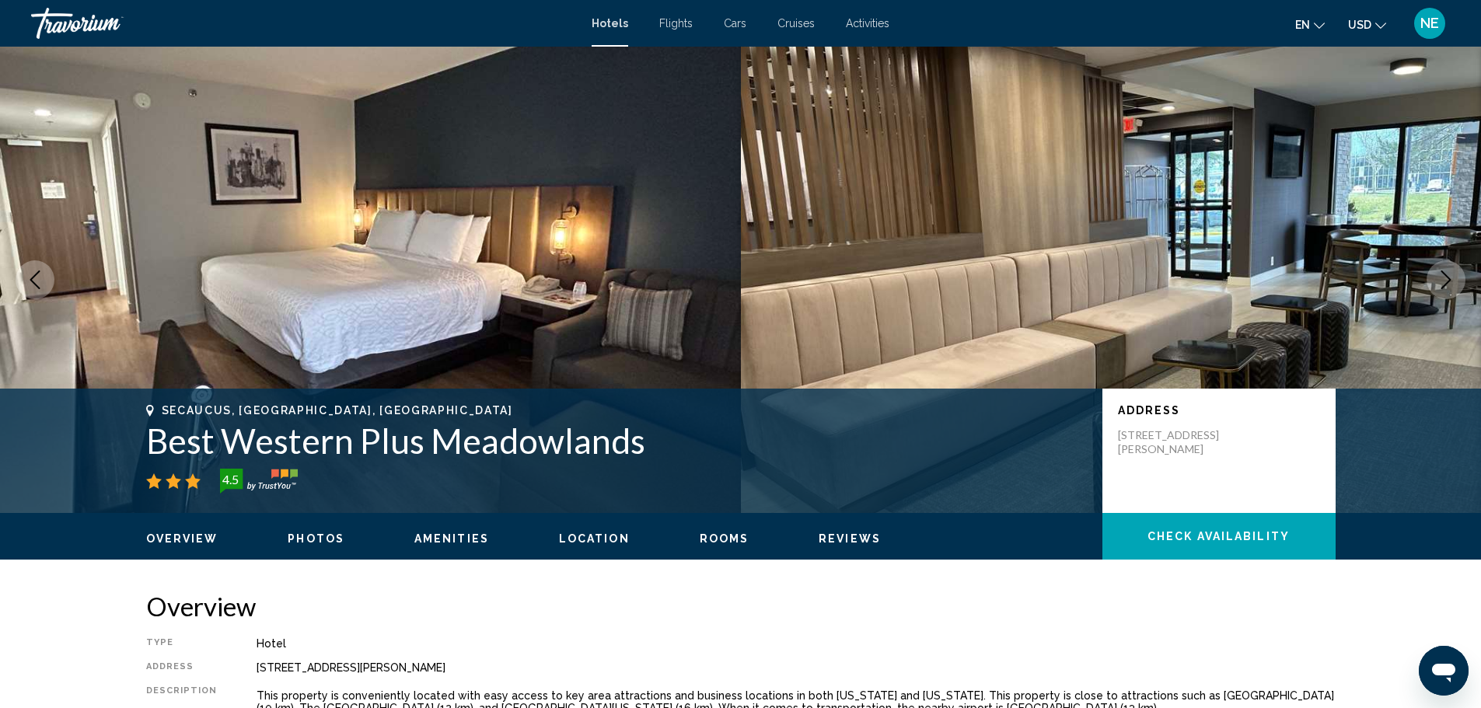
click at [1441, 289] on icon "Next image" at bounding box center [1446, 280] width 10 height 19
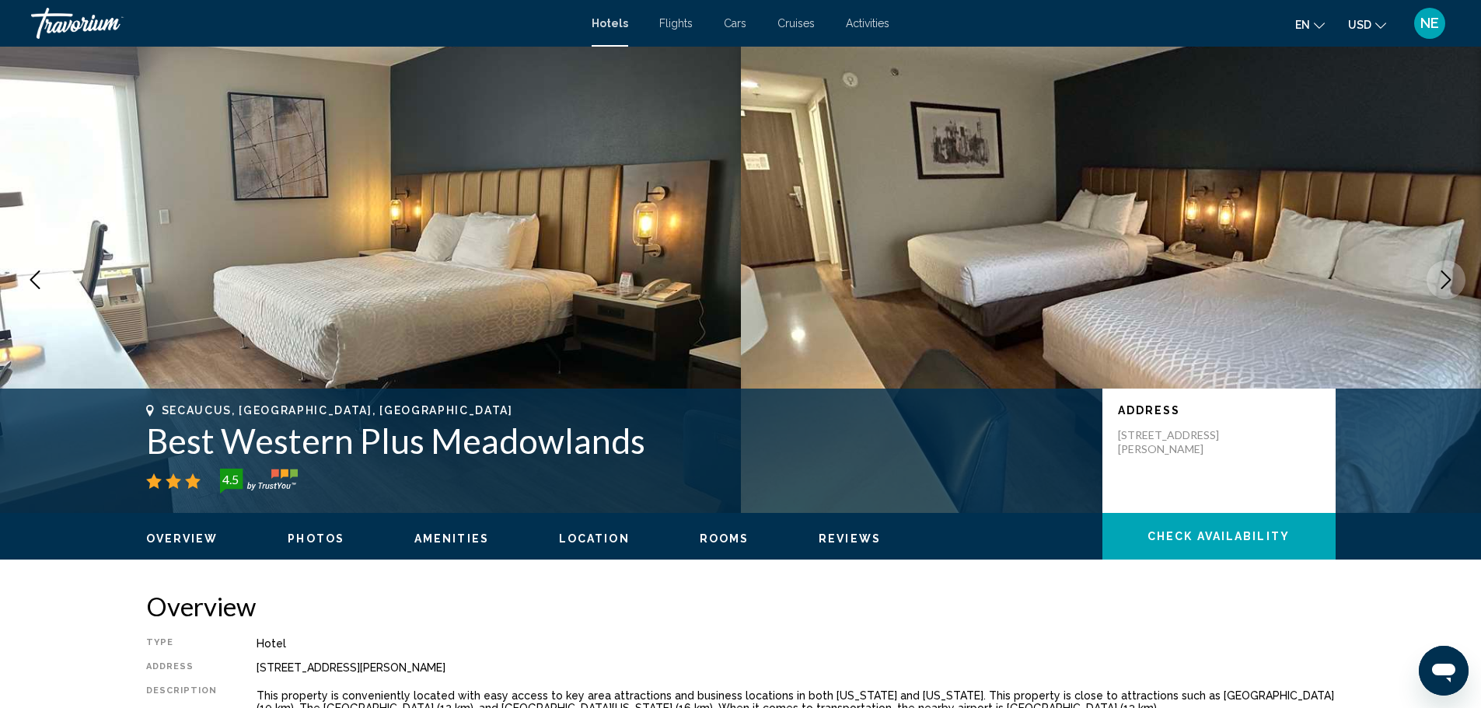
click at [1441, 289] on icon "Next image" at bounding box center [1446, 280] width 10 height 19
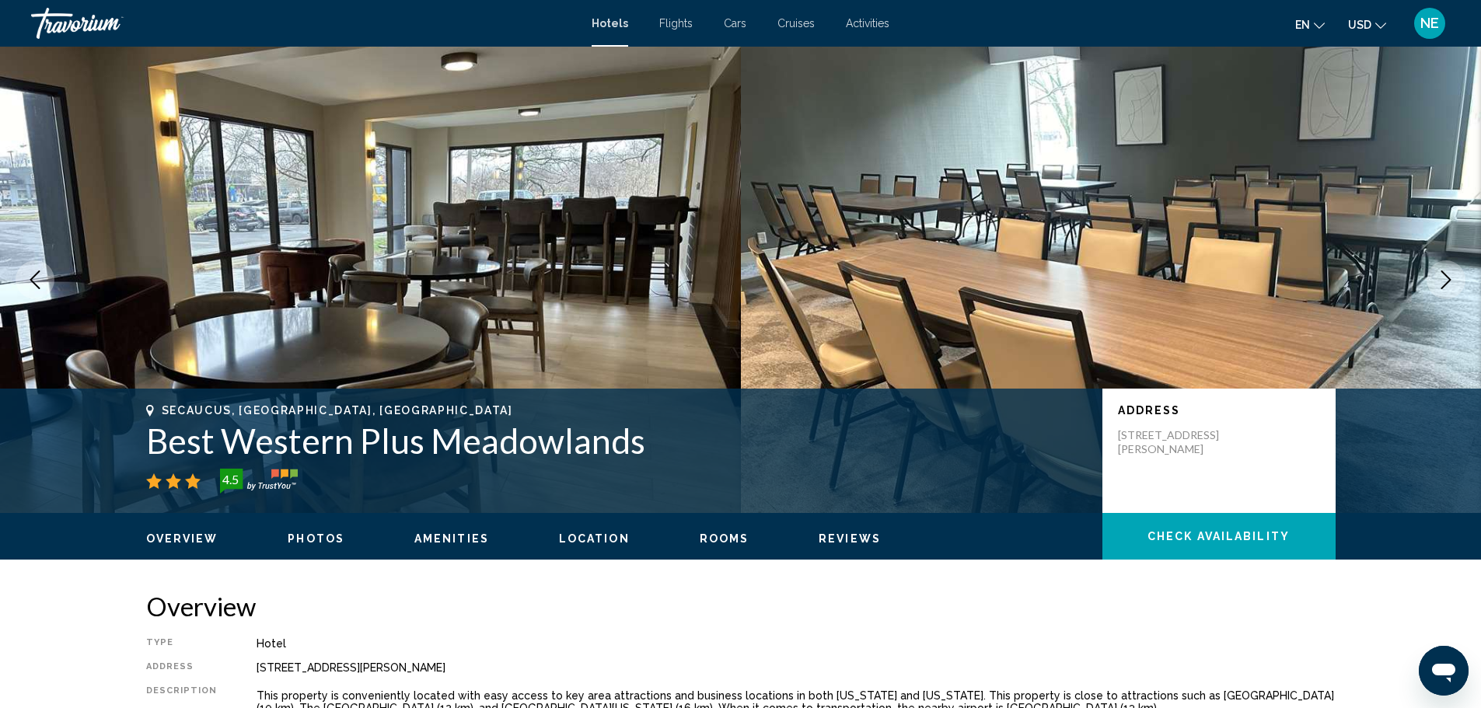
click at [1441, 289] on icon "Next image" at bounding box center [1446, 280] width 10 height 19
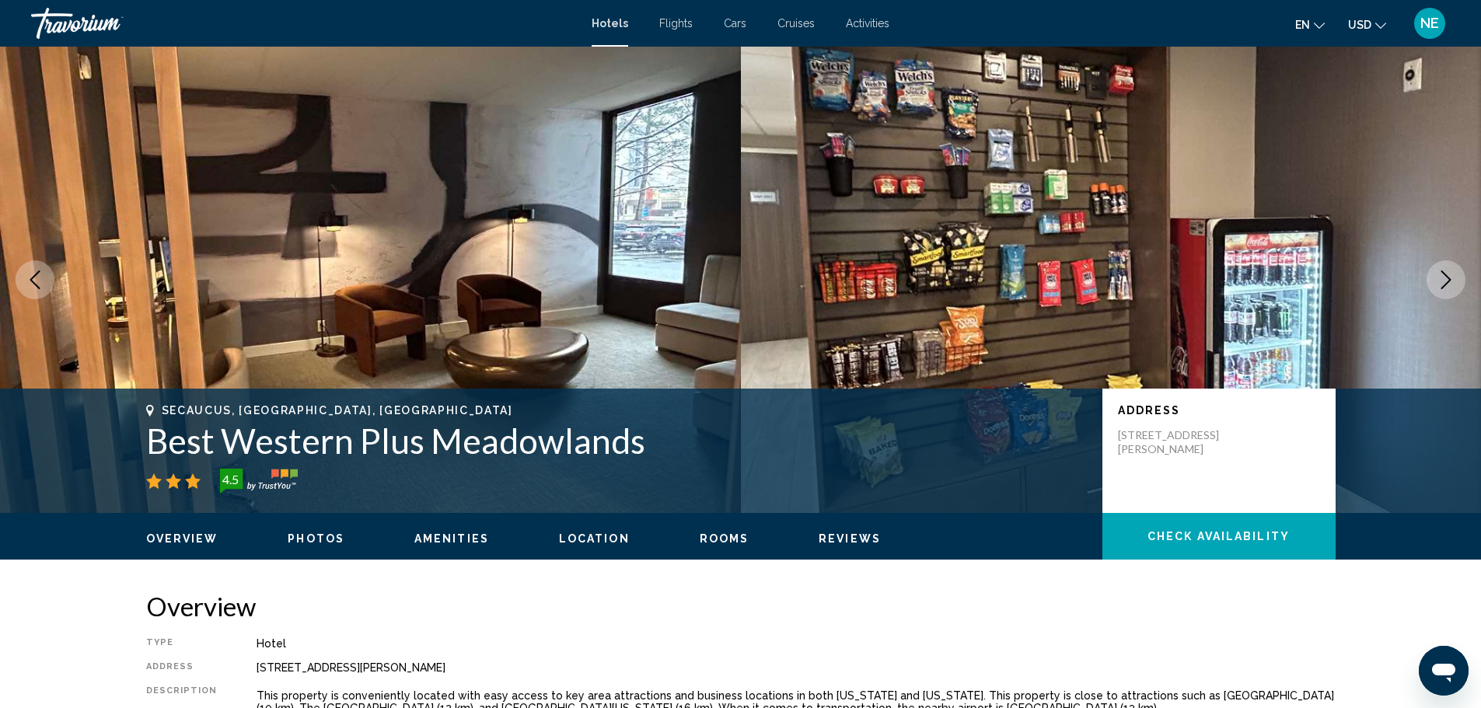
click at [1441, 289] on icon "Next image" at bounding box center [1446, 280] width 10 height 19
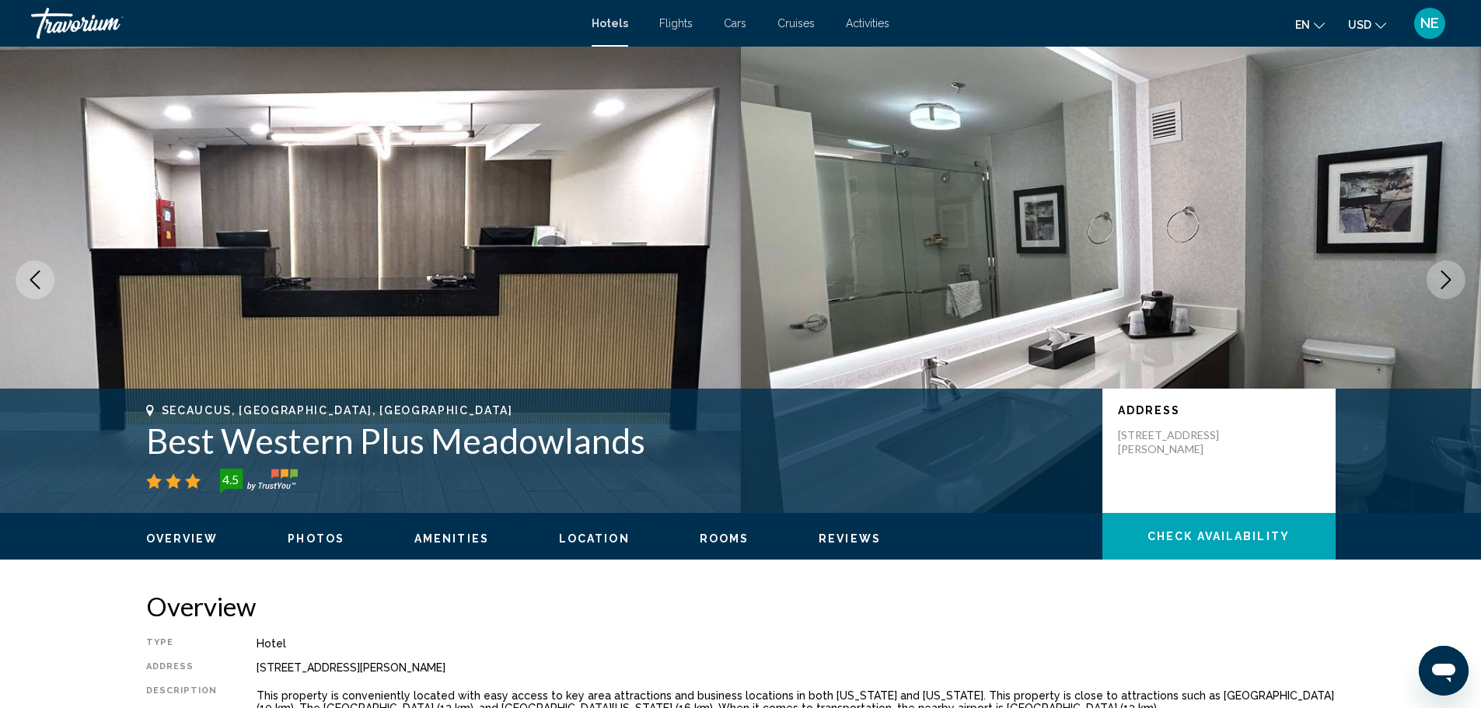
click at [1441, 289] on icon "Next image" at bounding box center [1446, 280] width 10 height 19
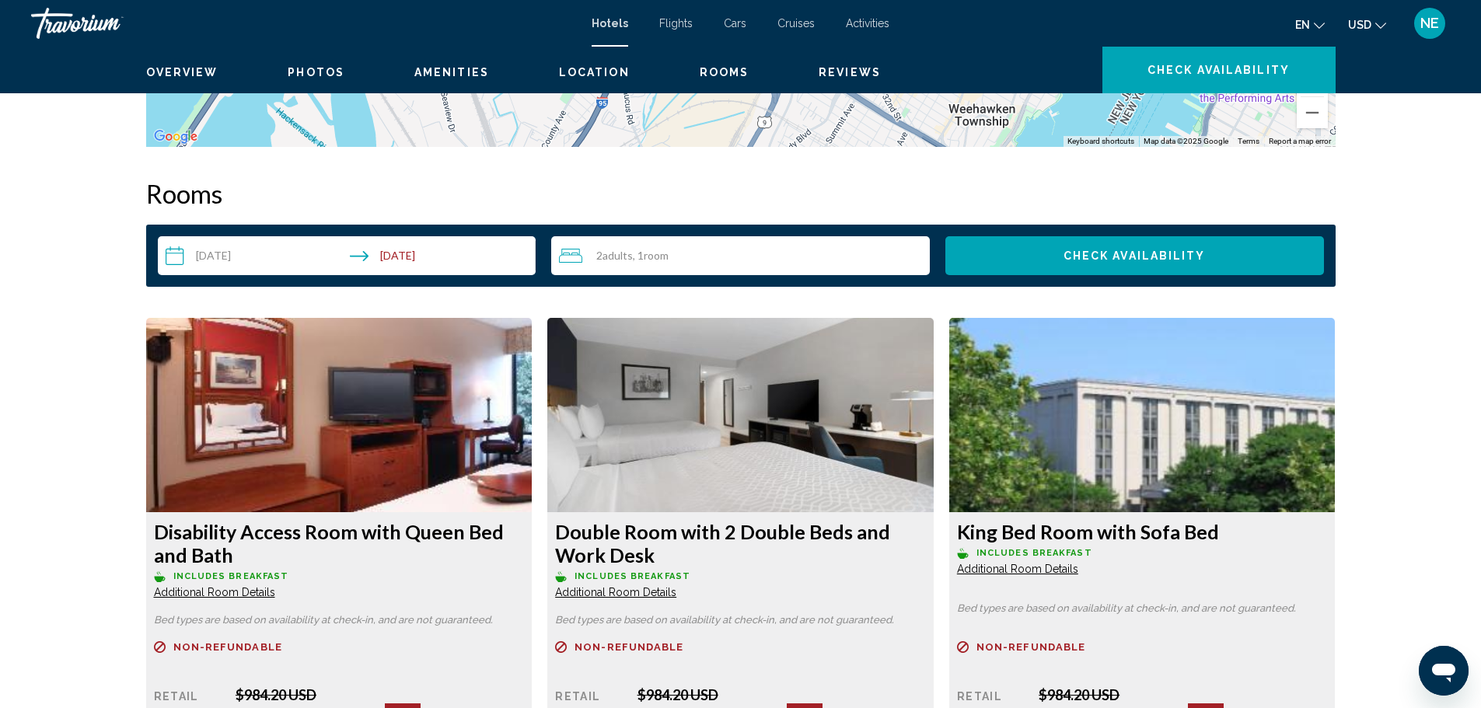
scroll to position [1875, 0]
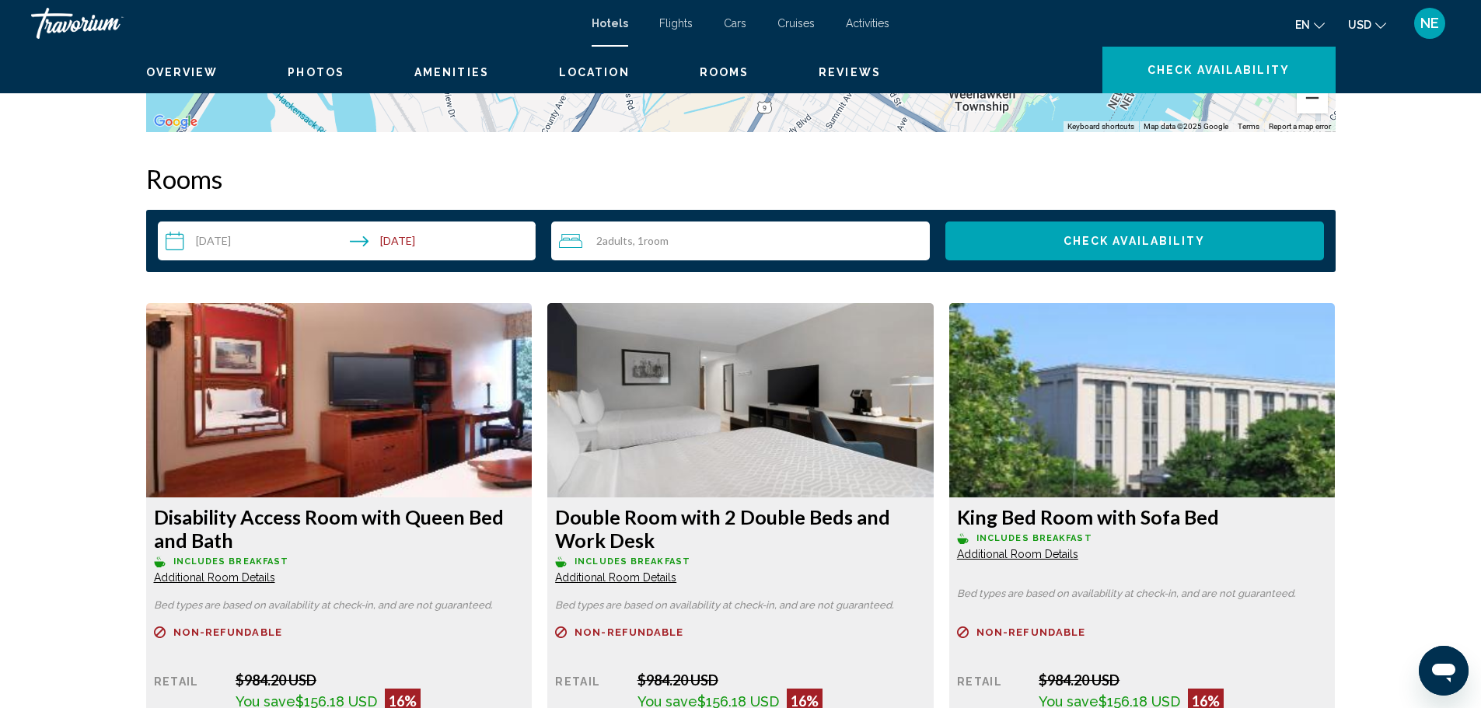
click at [1328, 114] on button "Zoom out" at bounding box center [1312, 97] width 31 height 31
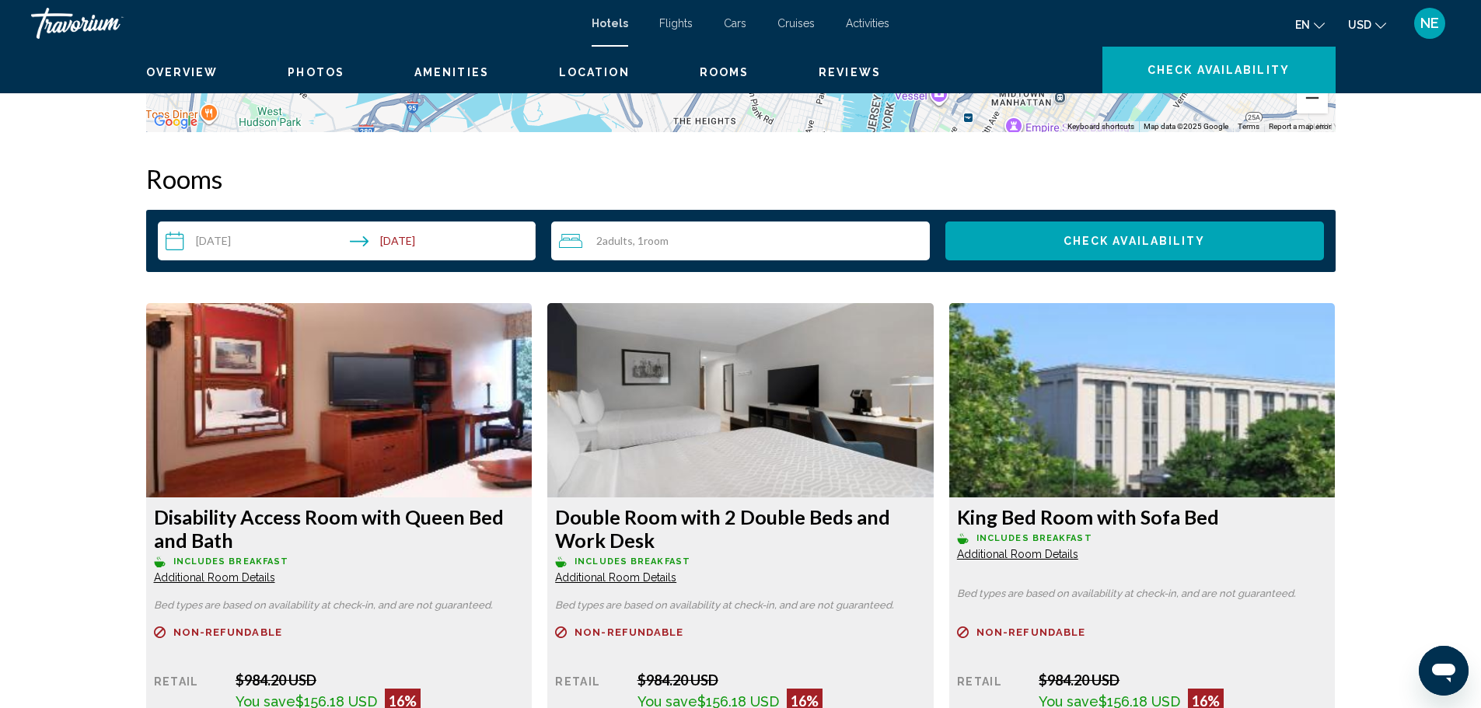
click at [1328, 114] on button "Zoom out" at bounding box center [1312, 97] width 31 height 31
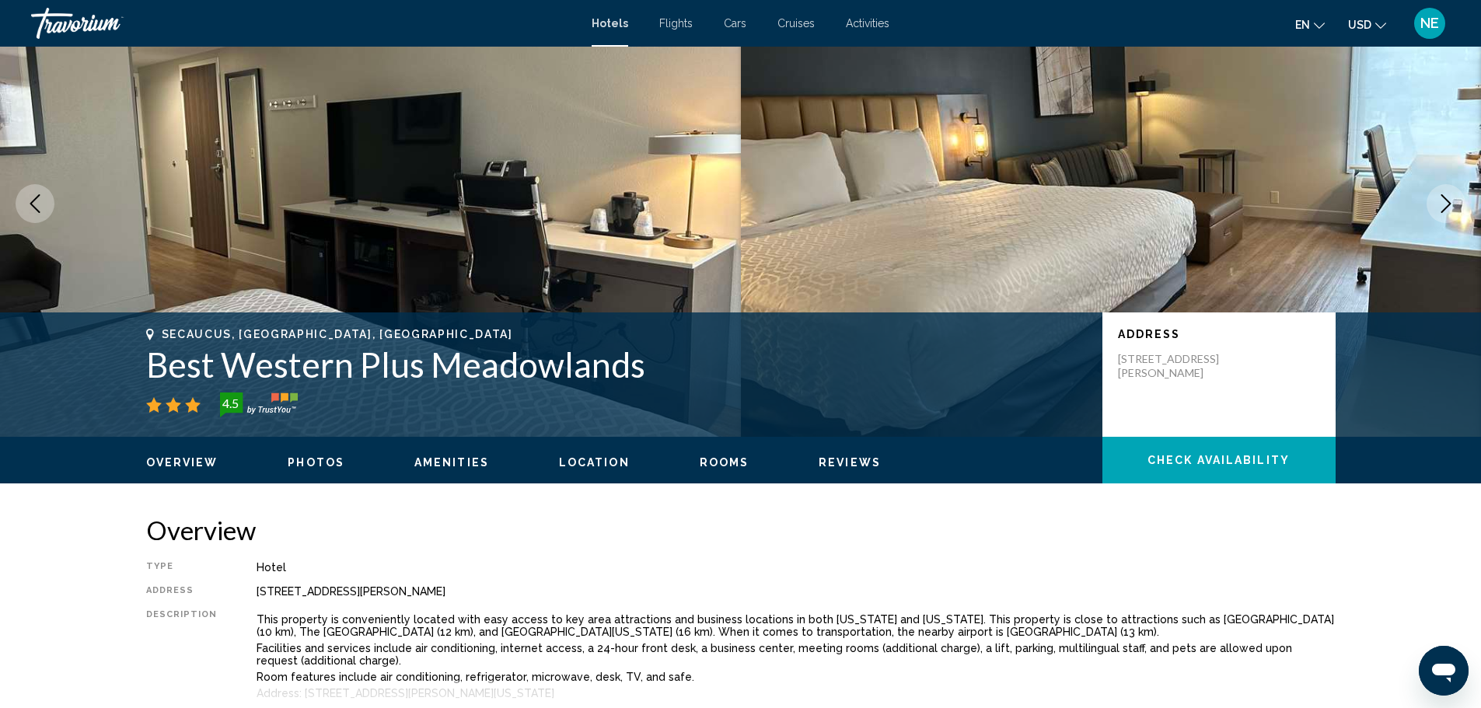
scroll to position [0, 0]
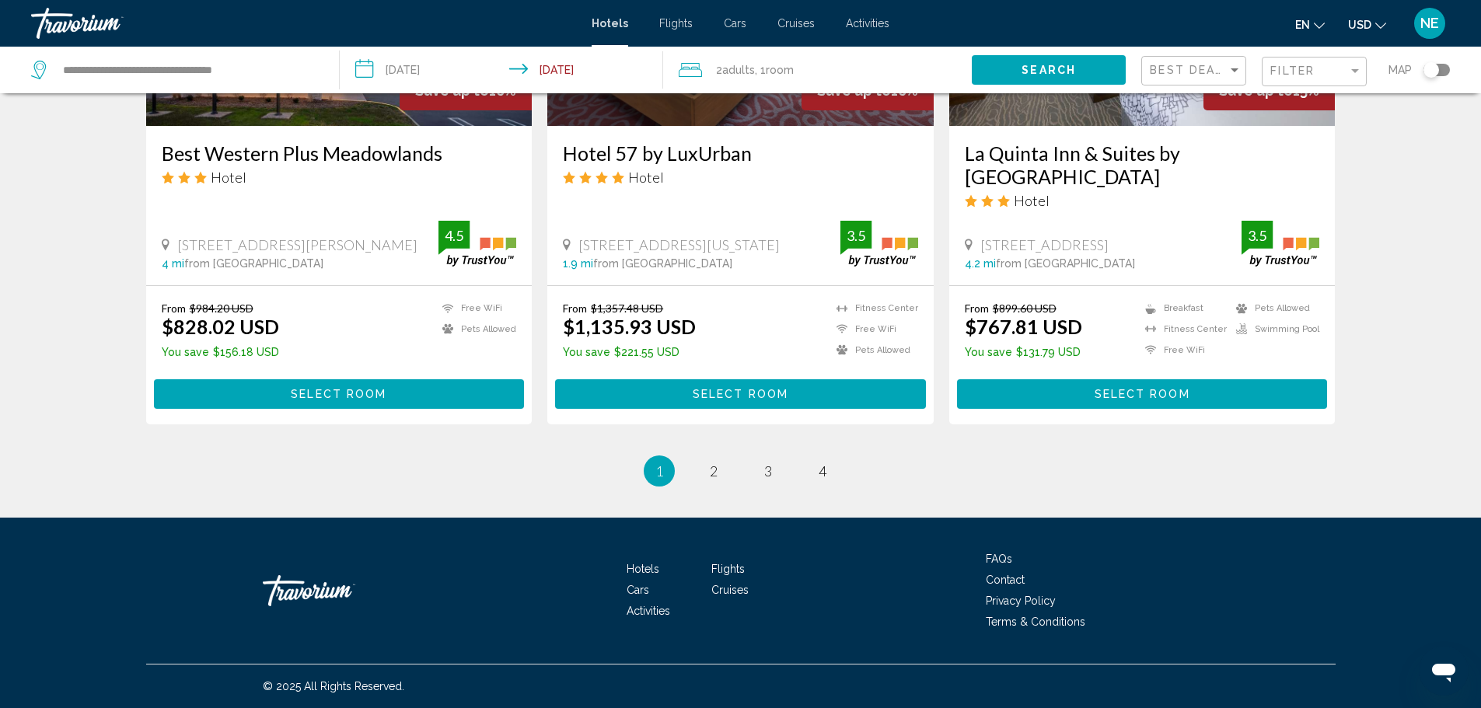
scroll to position [2461, 0]
click at [701, 484] on link "page 2" at bounding box center [713, 470] width 27 height 27
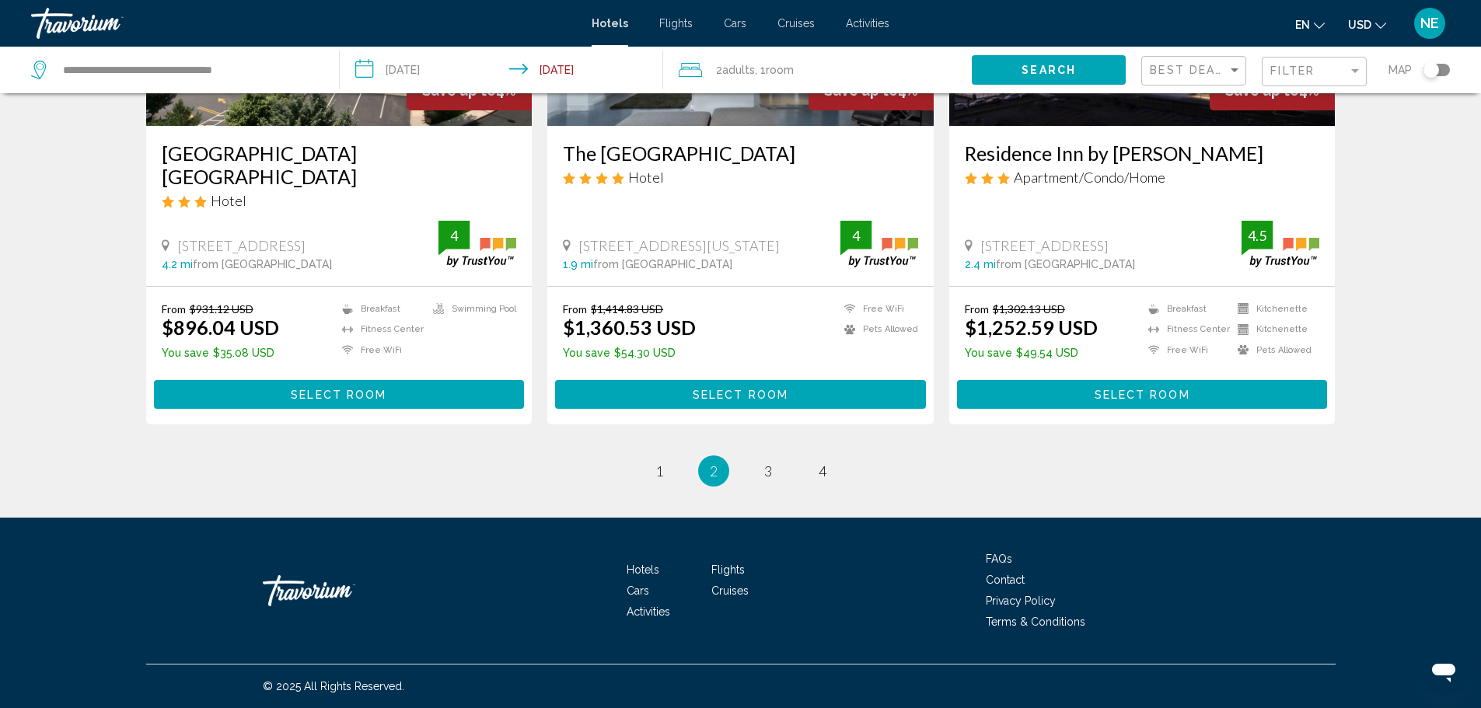
scroll to position [2499, 0]
click at [771, 480] on span "3" at bounding box center [768, 471] width 8 height 17
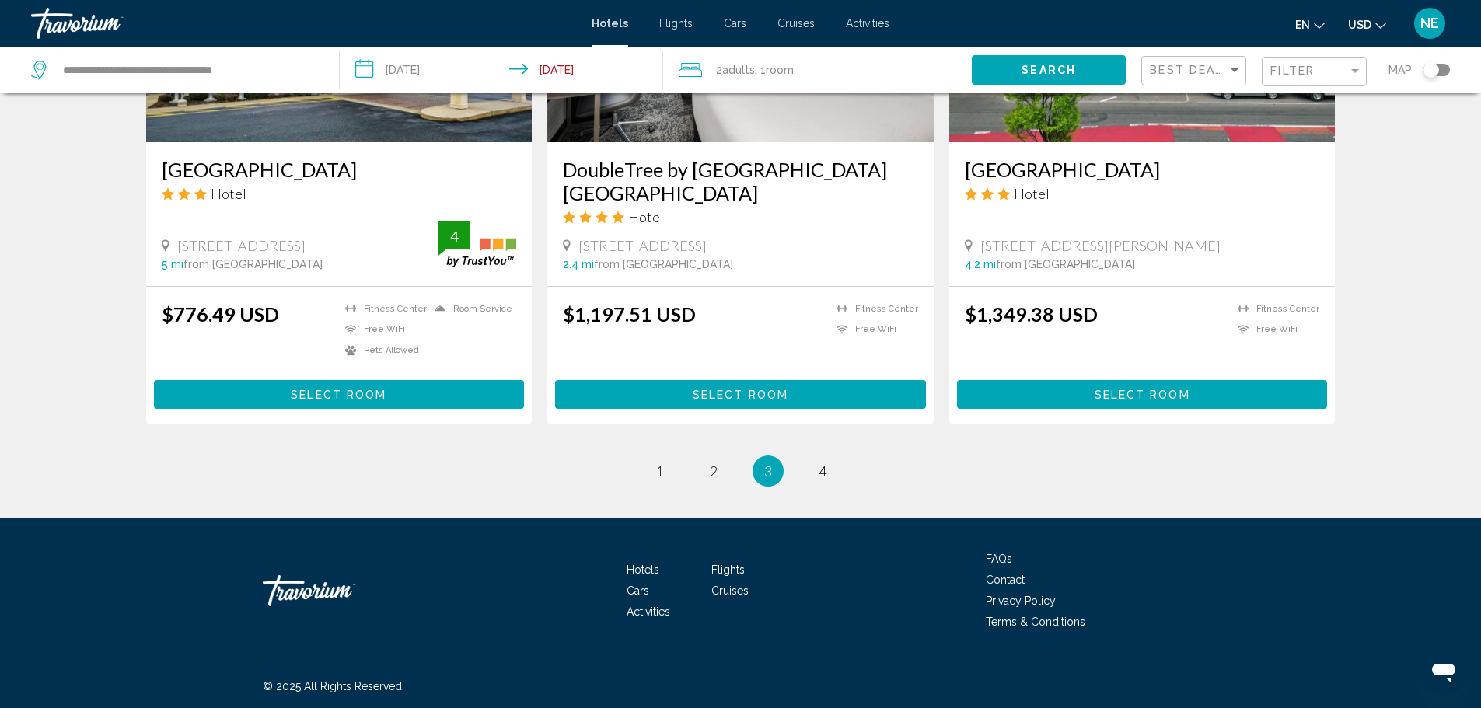
scroll to position [2578, 0]
click at [826, 463] on span "4" at bounding box center [823, 471] width 8 height 17
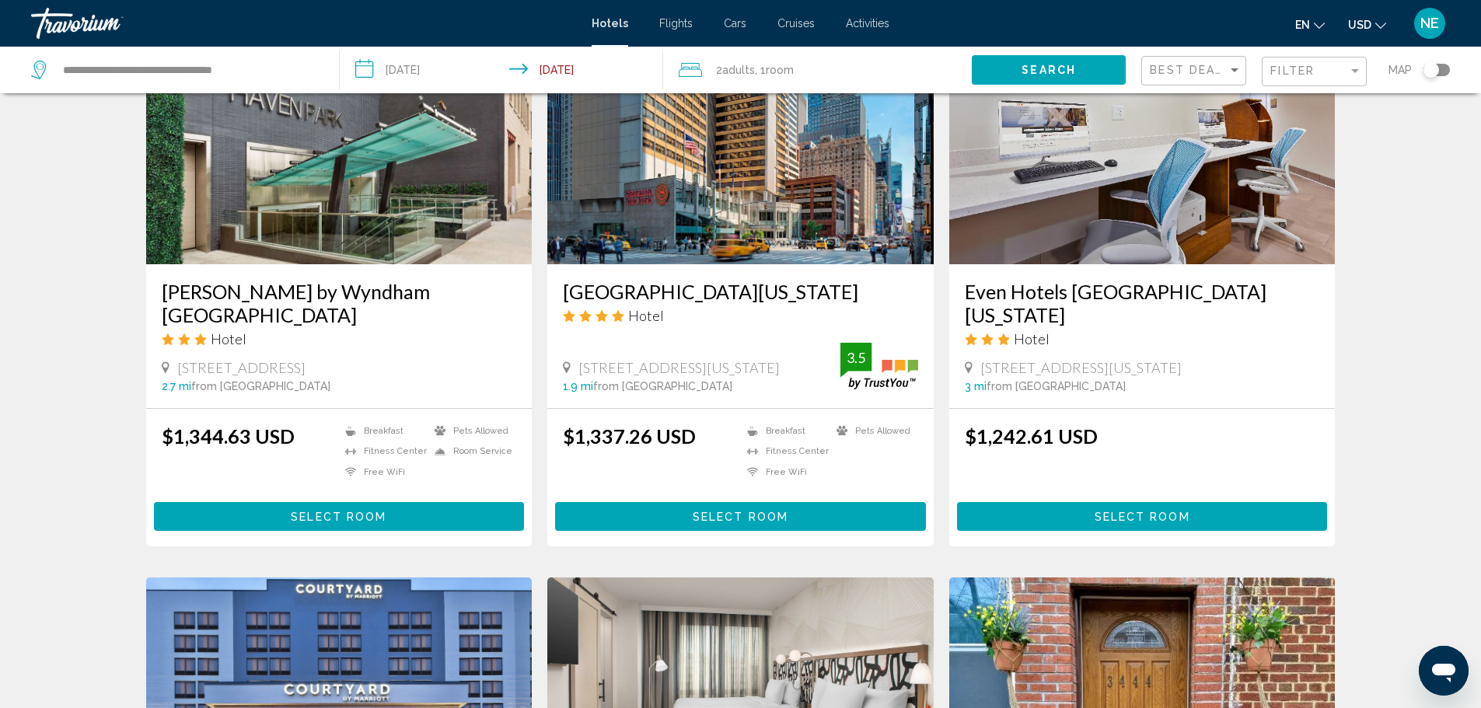
scroll to position [666, 0]
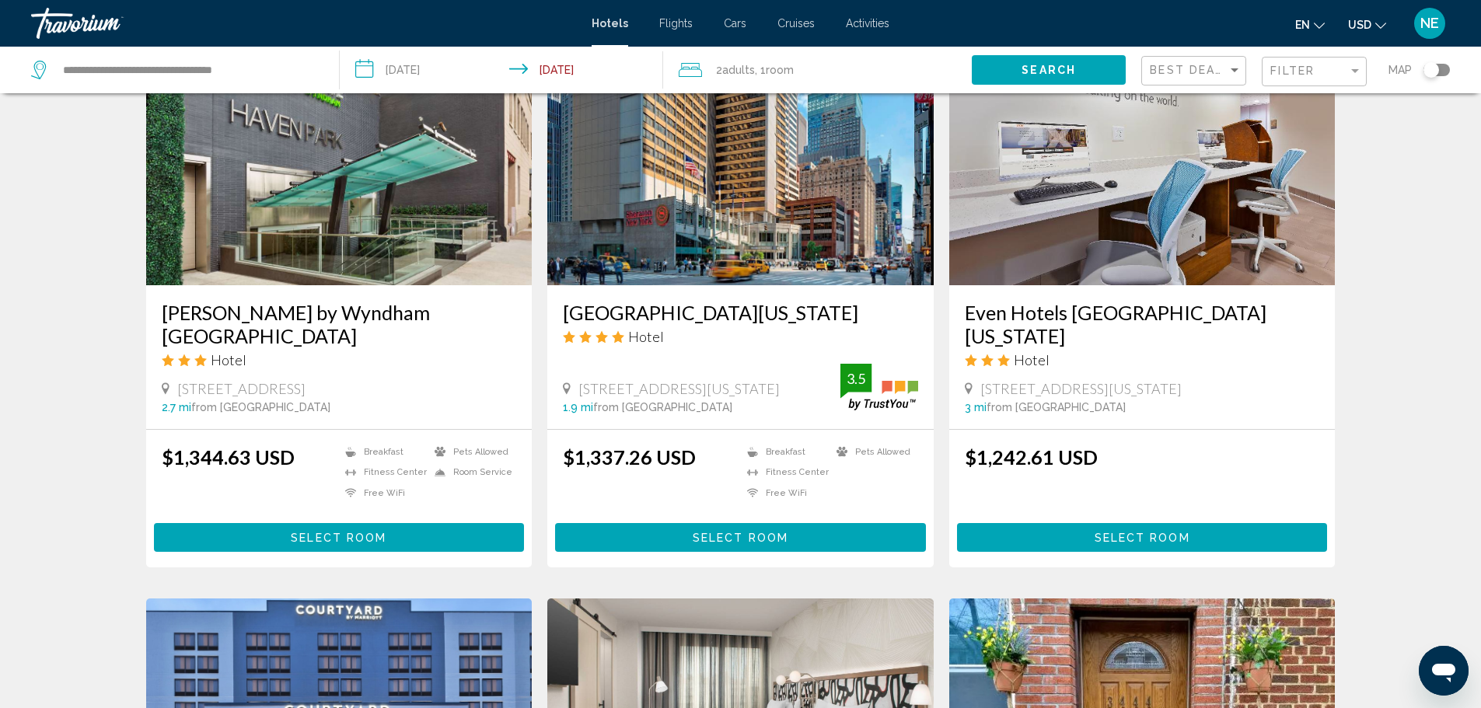
click at [858, 285] on img "Main content" at bounding box center [740, 161] width 386 height 249
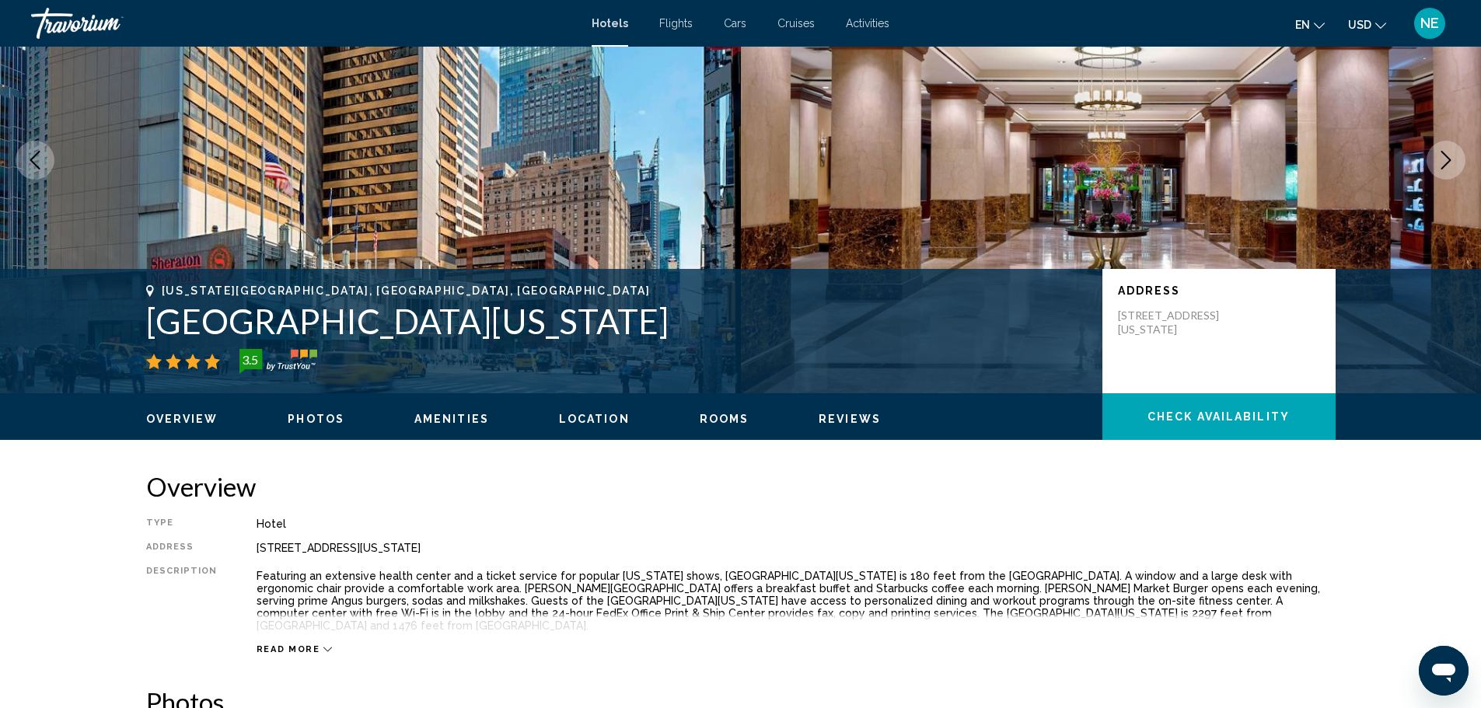
scroll to position [4629, 0]
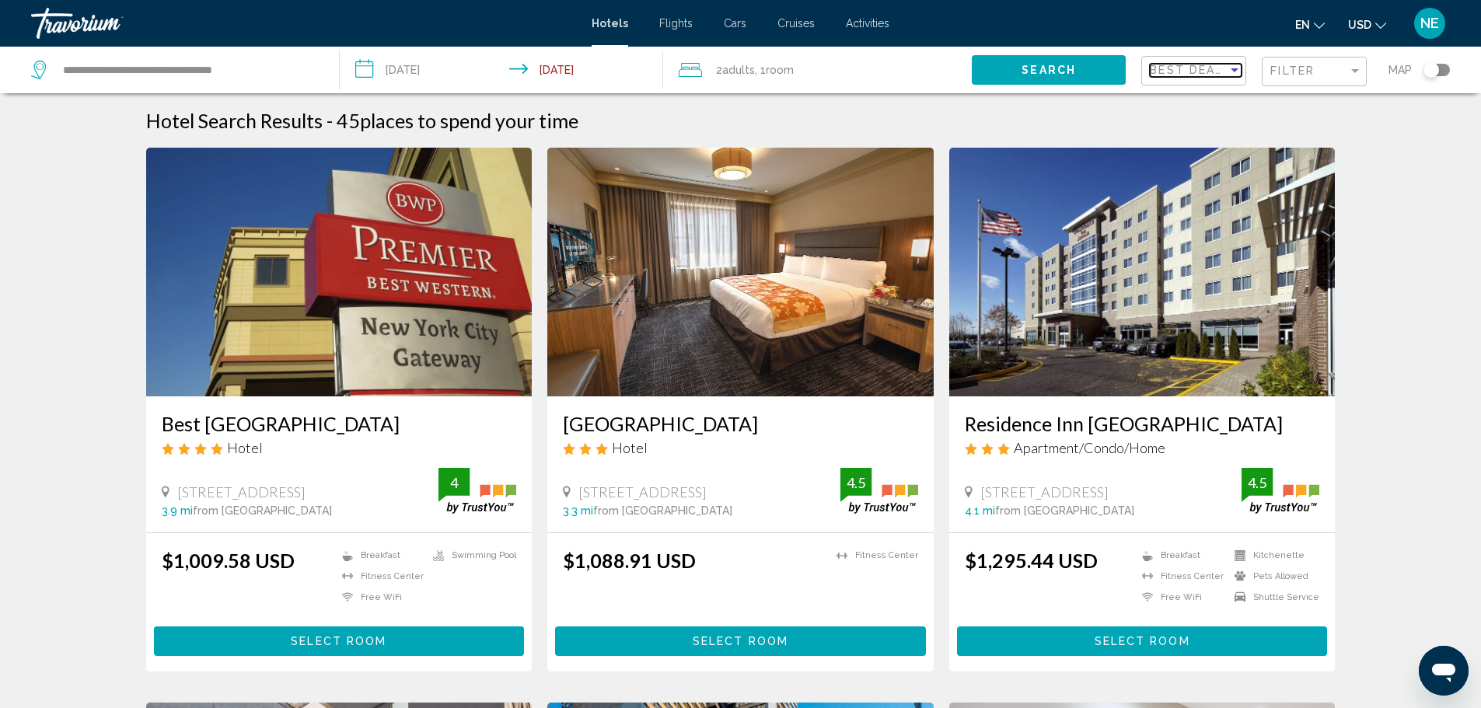
click at [1228, 76] on div "Sort by" at bounding box center [1235, 70] width 14 height 12
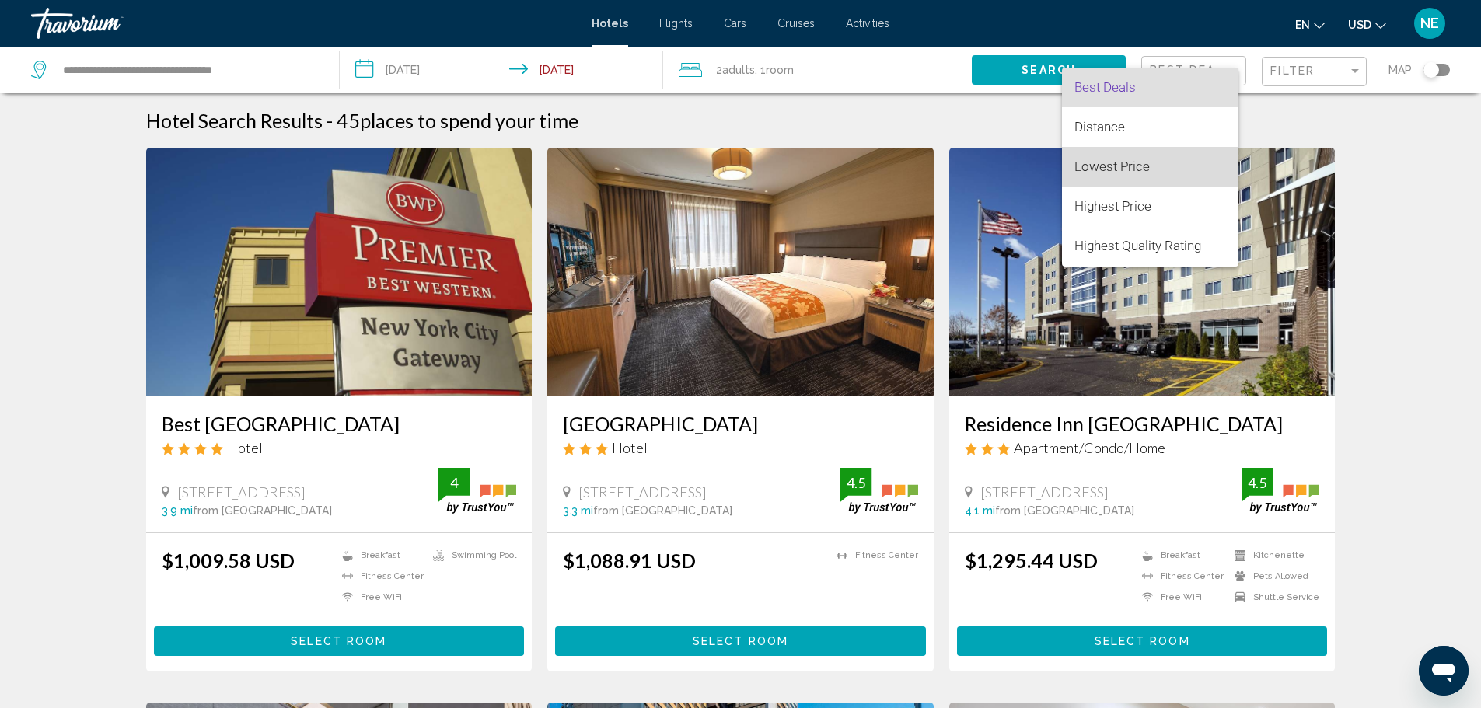
click at [1150, 167] on span "Lowest Price" at bounding box center [1150, 167] width 152 height 40
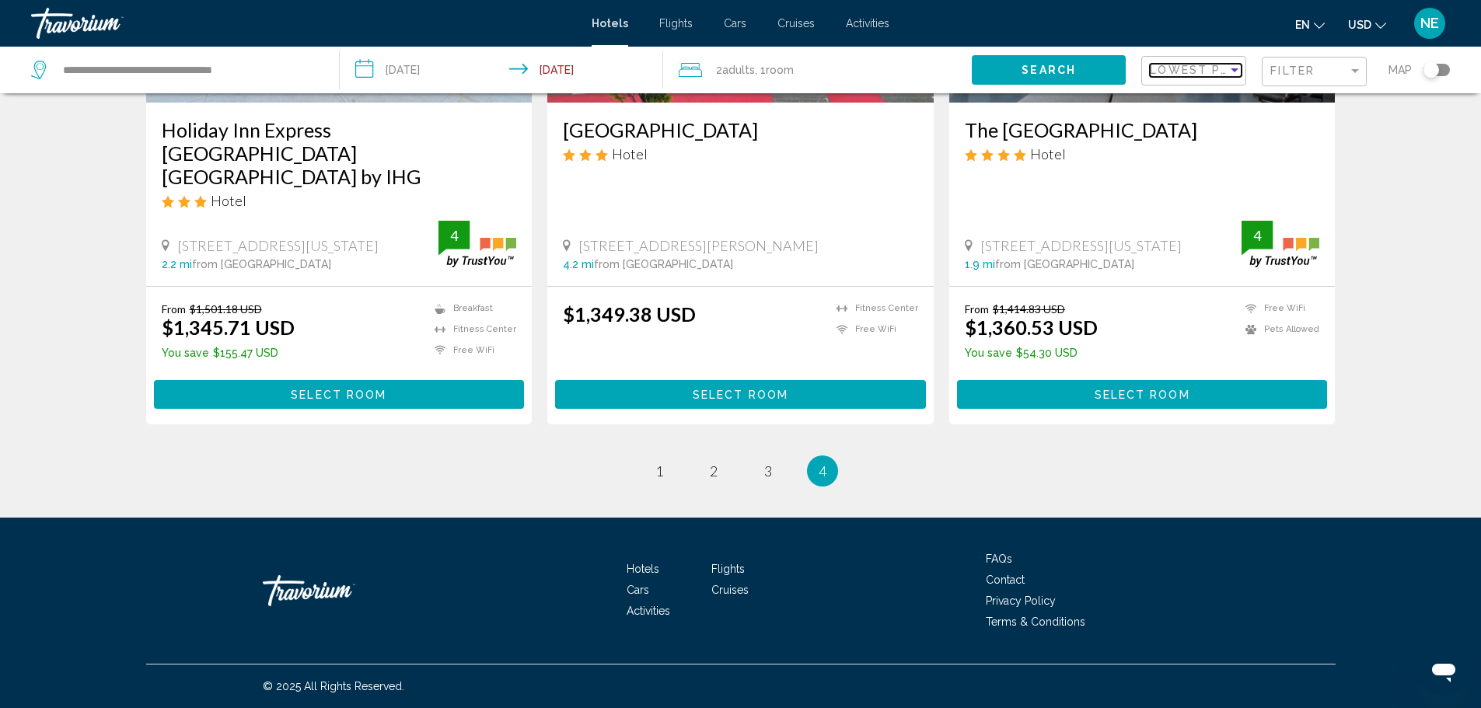
scroll to position [1941, 0]
click at [645, 457] on link "page 1" at bounding box center [658, 470] width 27 height 27
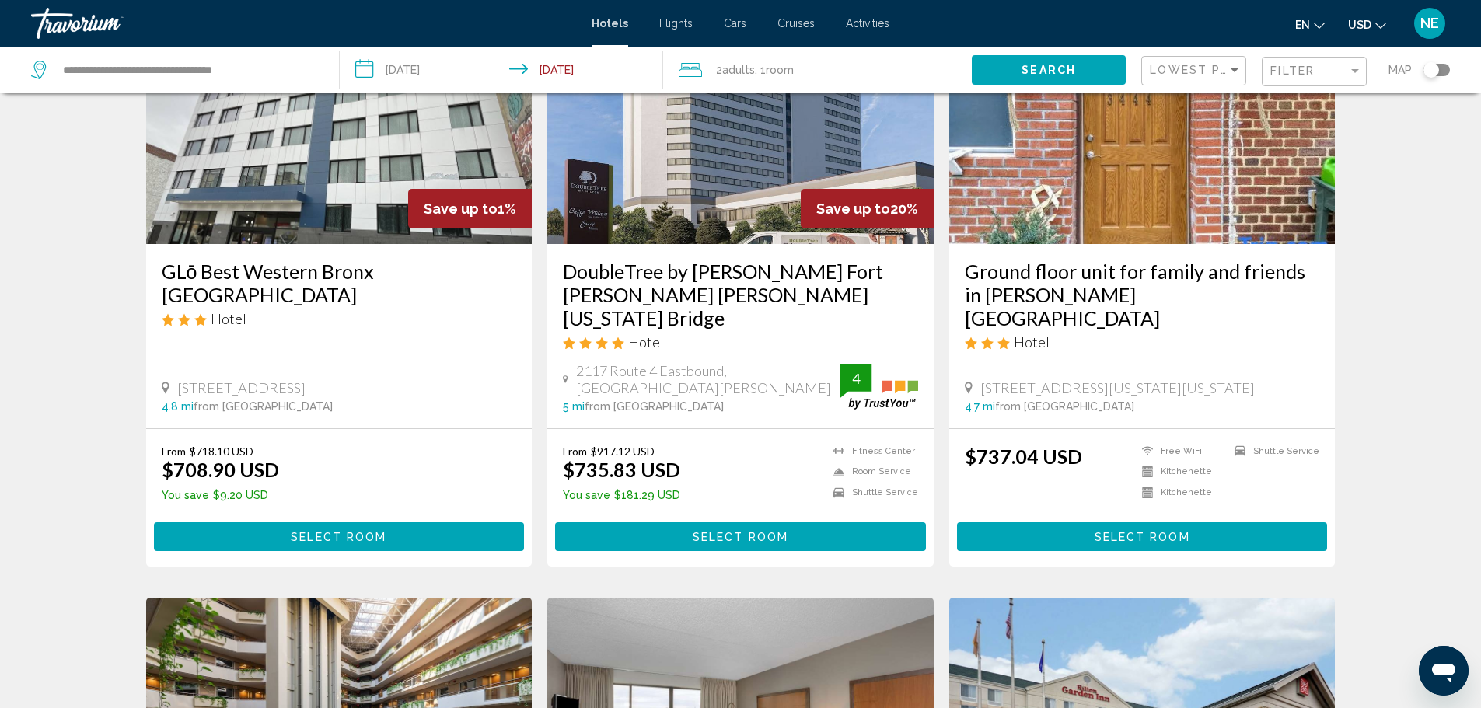
scroll to position [148, 0]
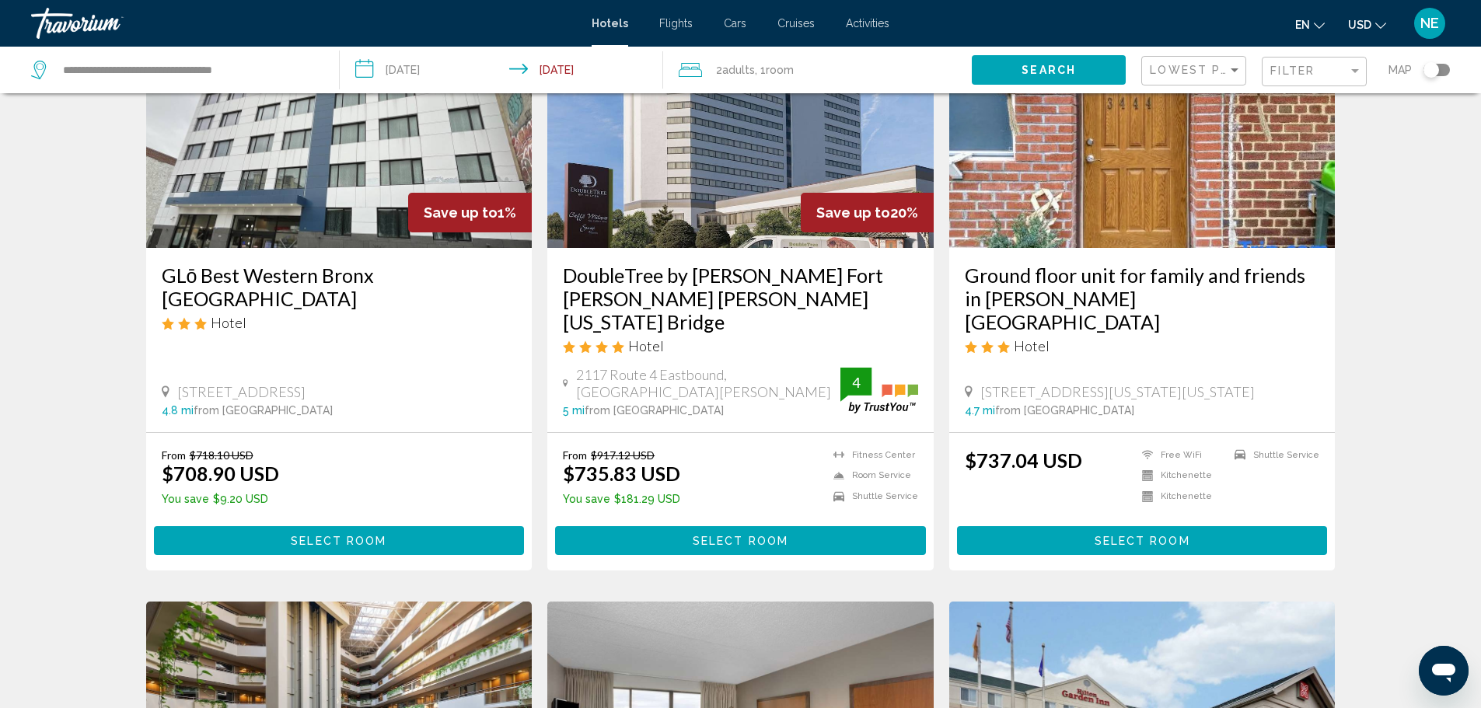
click at [295, 248] on img "Main content" at bounding box center [339, 123] width 386 height 249
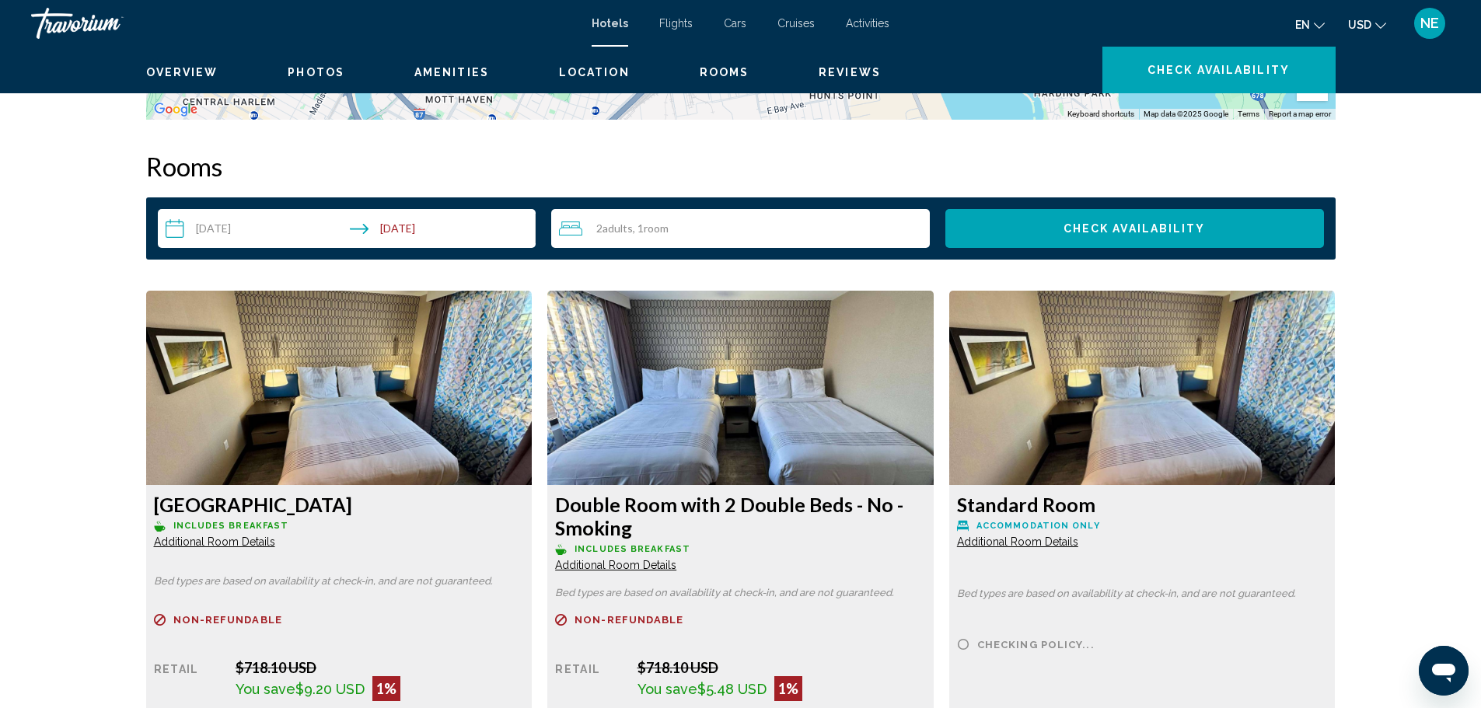
scroll to position [1813, 0]
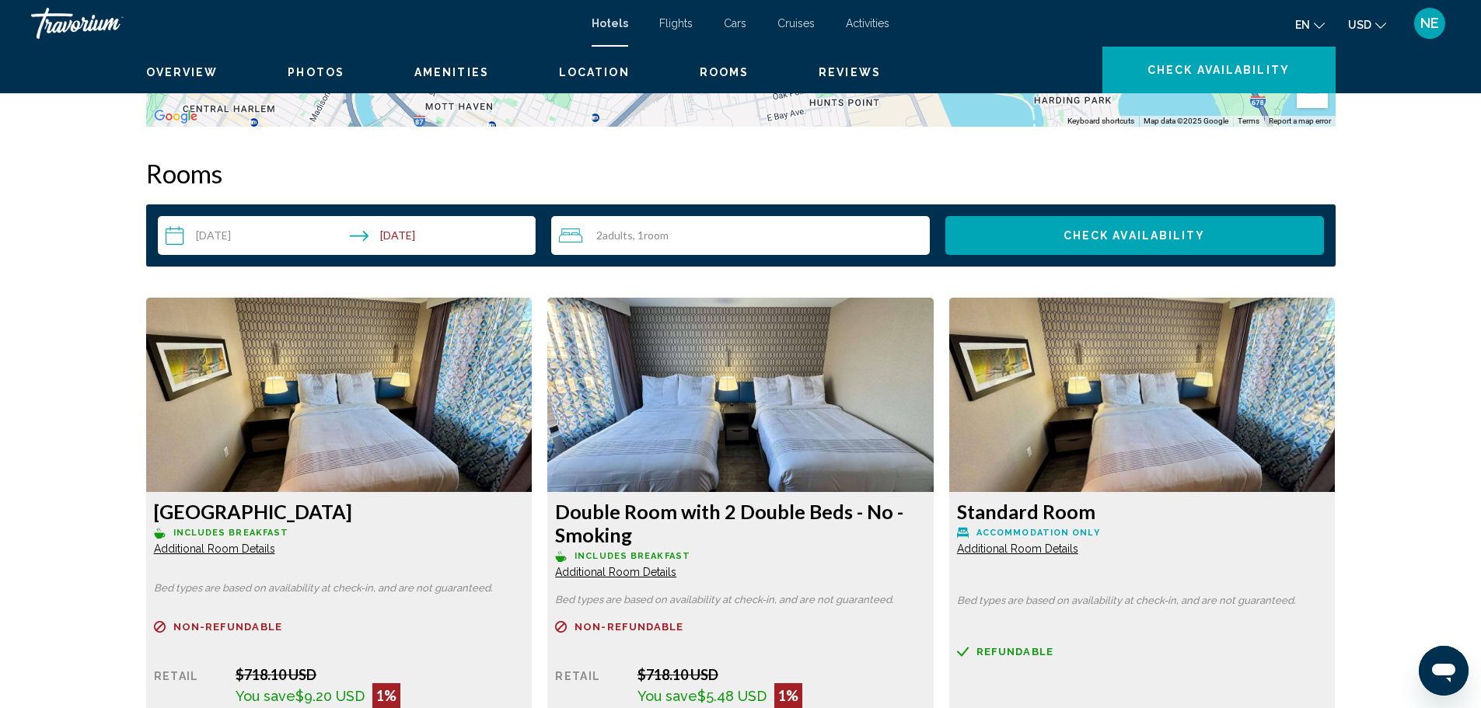
click at [1328, 108] on button "Zoom out" at bounding box center [1312, 92] width 31 height 31
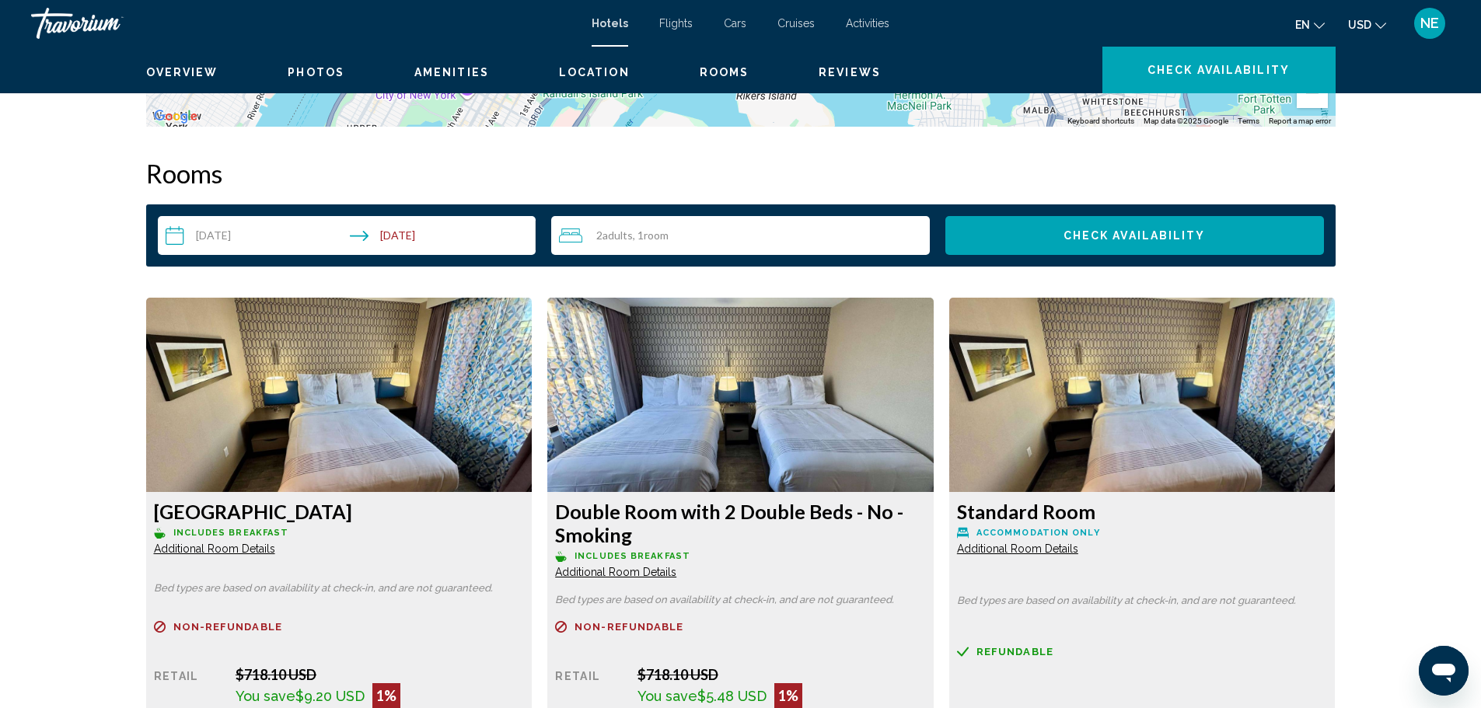
click at [1328, 108] on button "Zoom out" at bounding box center [1312, 92] width 31 height 31
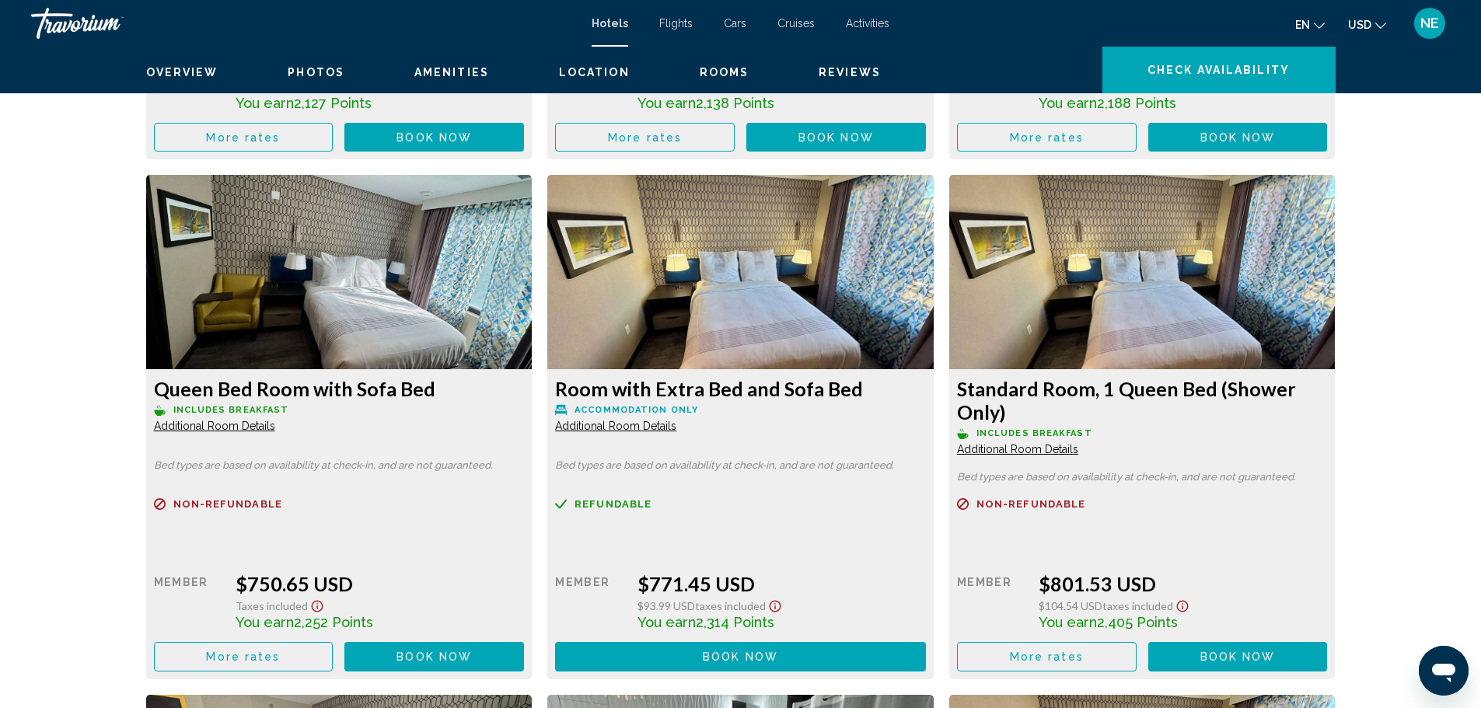
scroll to position [2502, 0]
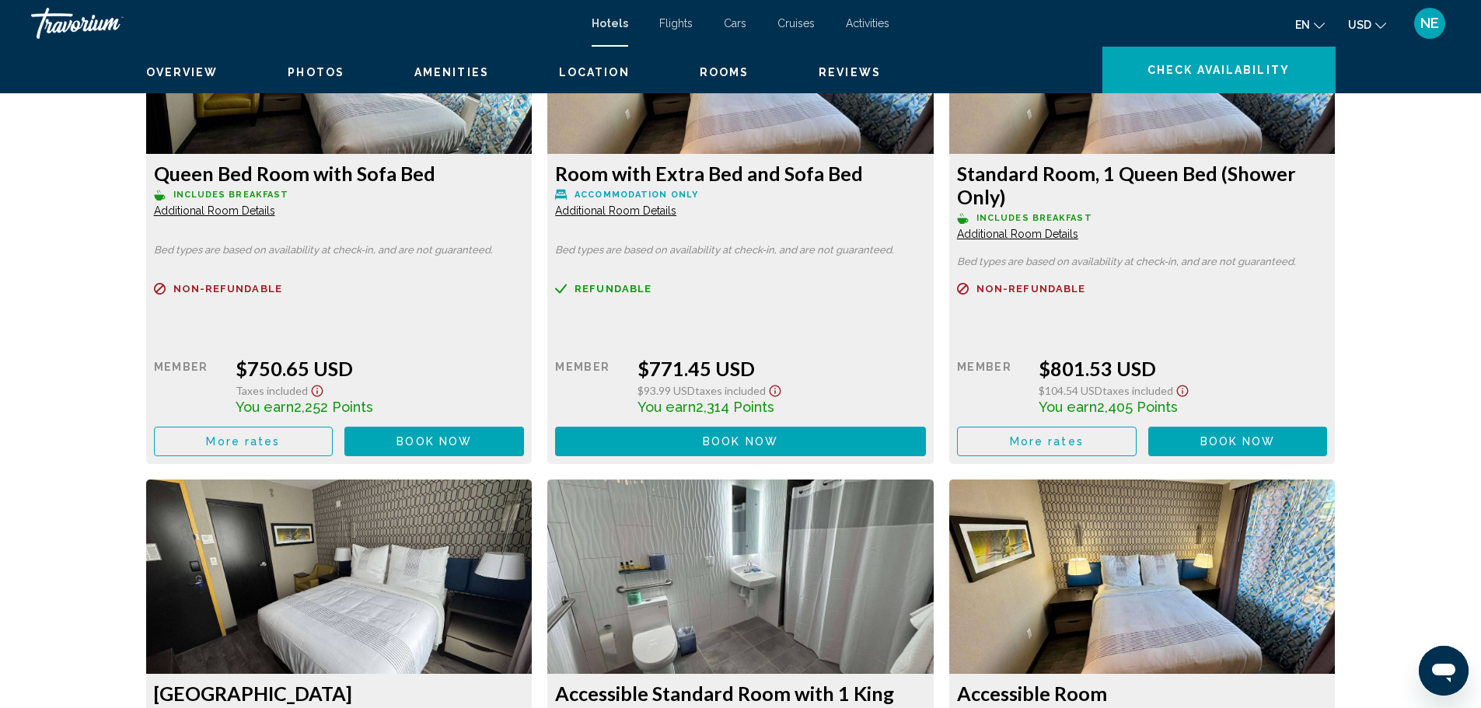
scroll to position [2703, 0]
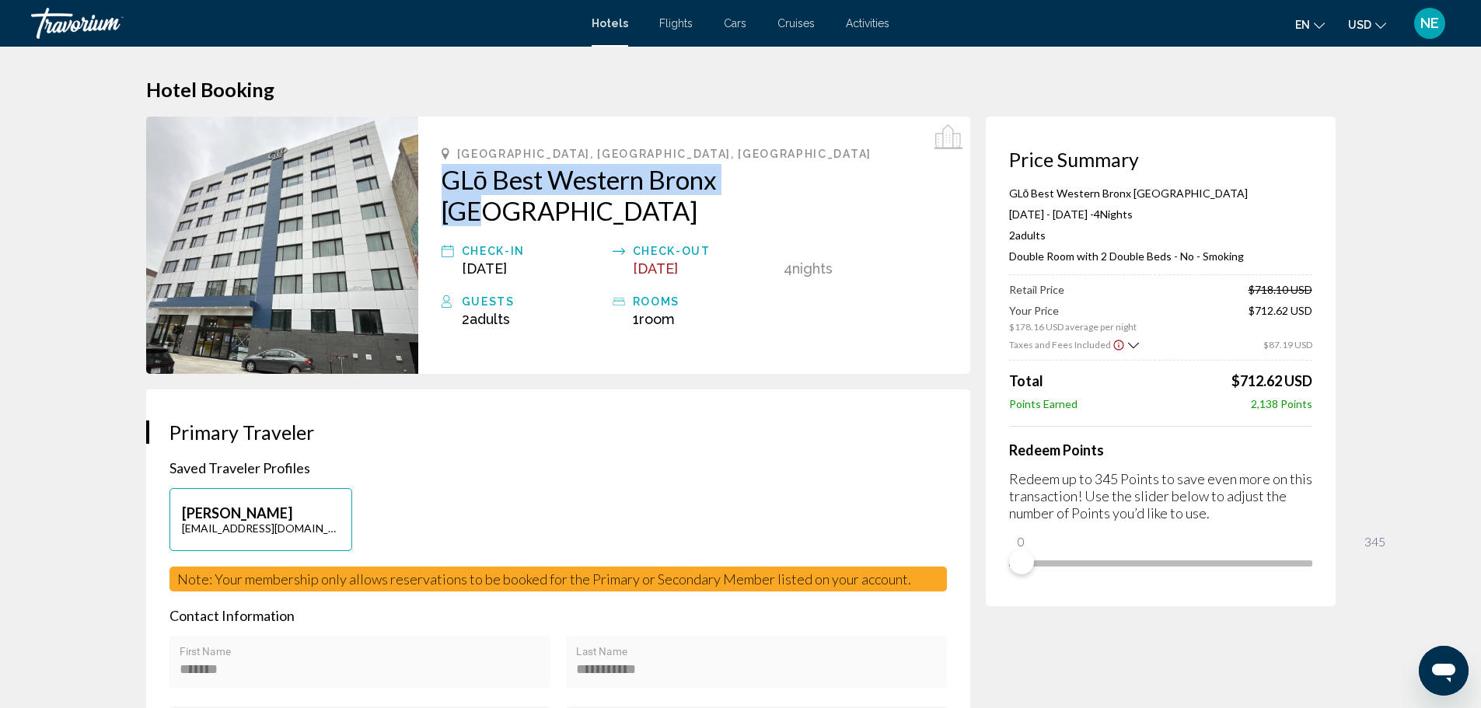
drag, startPoint x: 377, startPoint y: 230, endPoint x: 843, endPoint y: 205, distance: 466.4
click at [843, 205] on div "[GEOGRAPHIC_DATA], [GEOGRAPHIC_DATA], [GEOGRAPHIC_DATA] GLō Best Western Bronx …" at bounding box center [694, 245] width 552 height 257
copy h2 "GLō Best Western Bronx [GEOGRAPHIC_DATA]"
